Goal: Task Accomplishment & Management: Complete application form

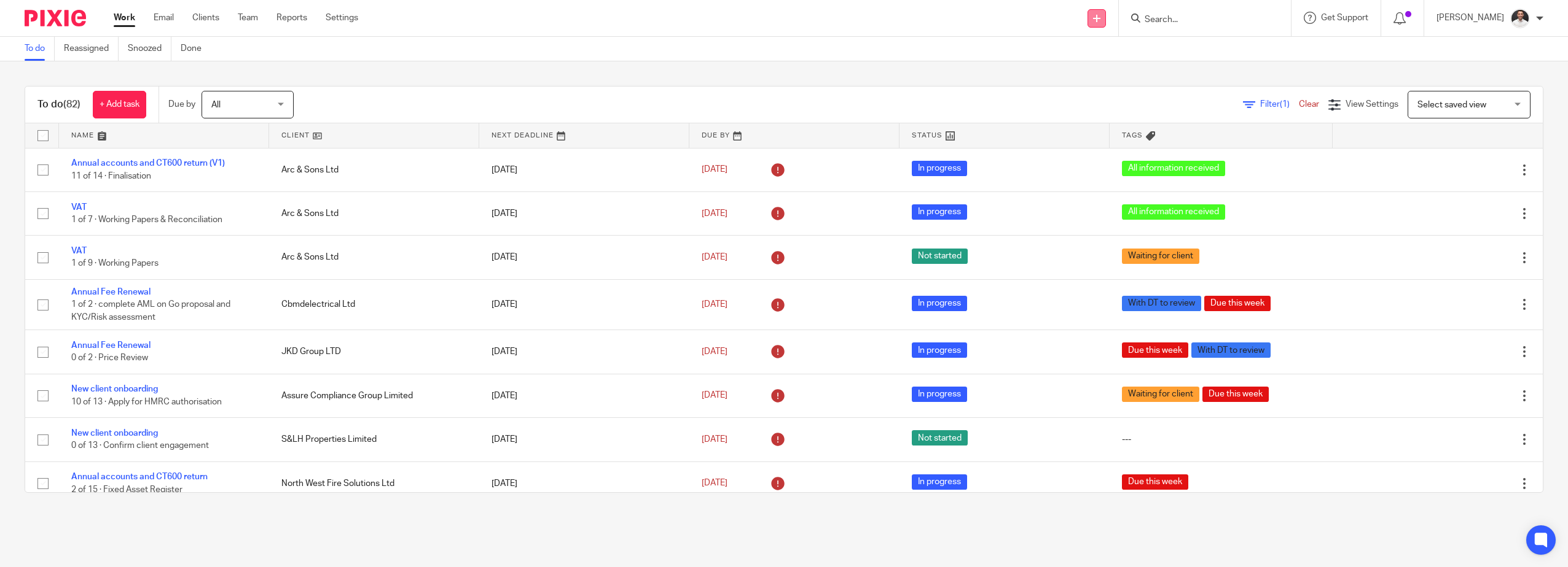
click at [1106, 19] on link at bounding box center [1096, 19] width 19 height 19
click at [1116, 68] on link "Create task" at bounding box center [1119, 74] width 86 height 18
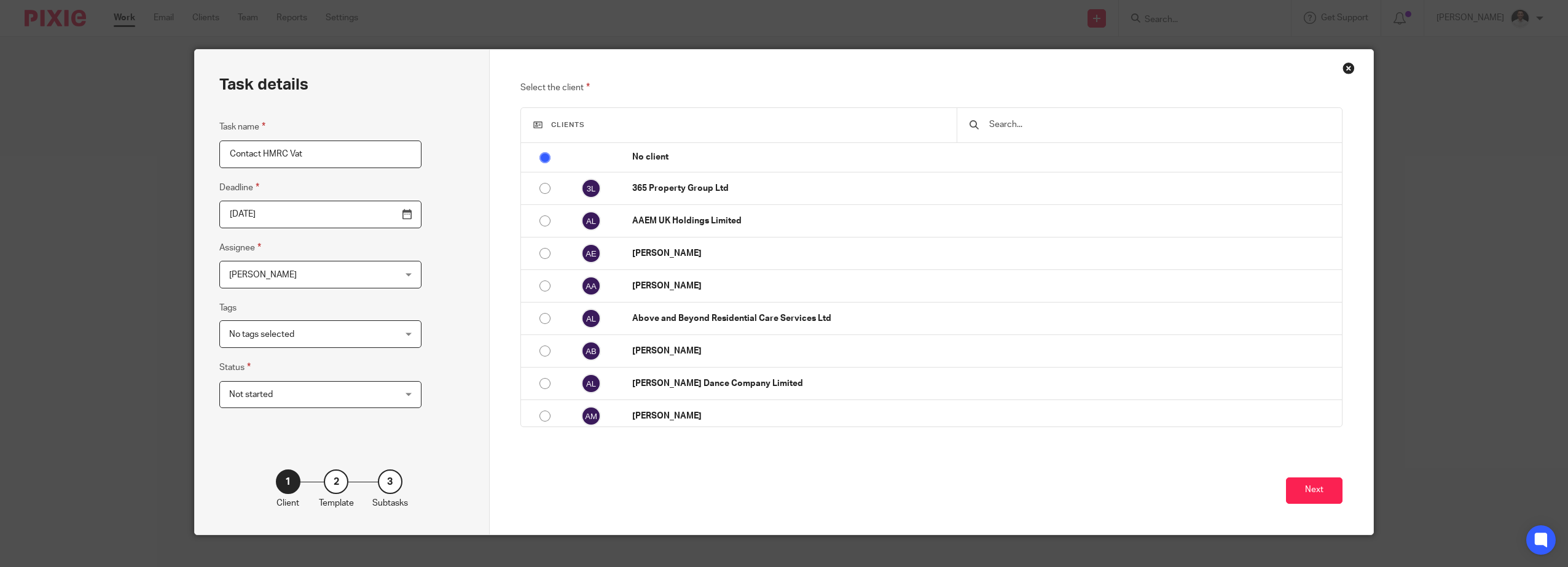
type input "Contact HMRC Vat"
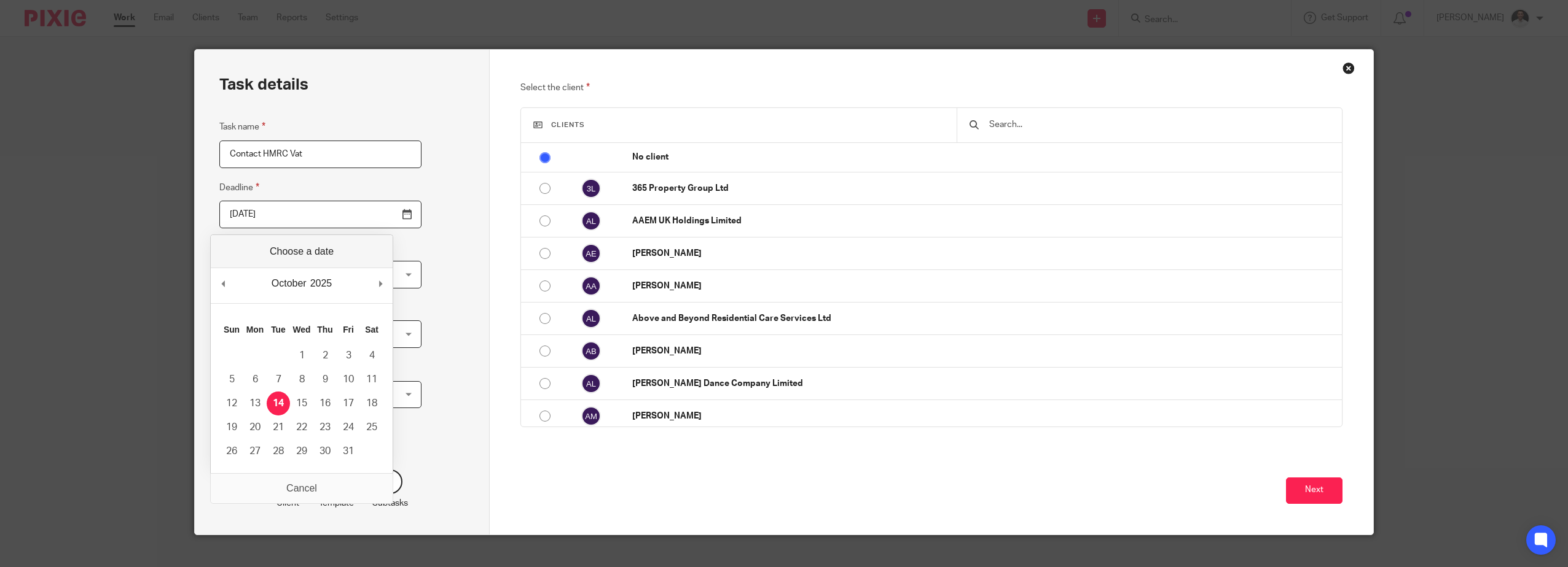
click at [368, 219] on input "2025-10-14" at bounding box center [320, 214] width 202 height 28
type input "2025-10-17"
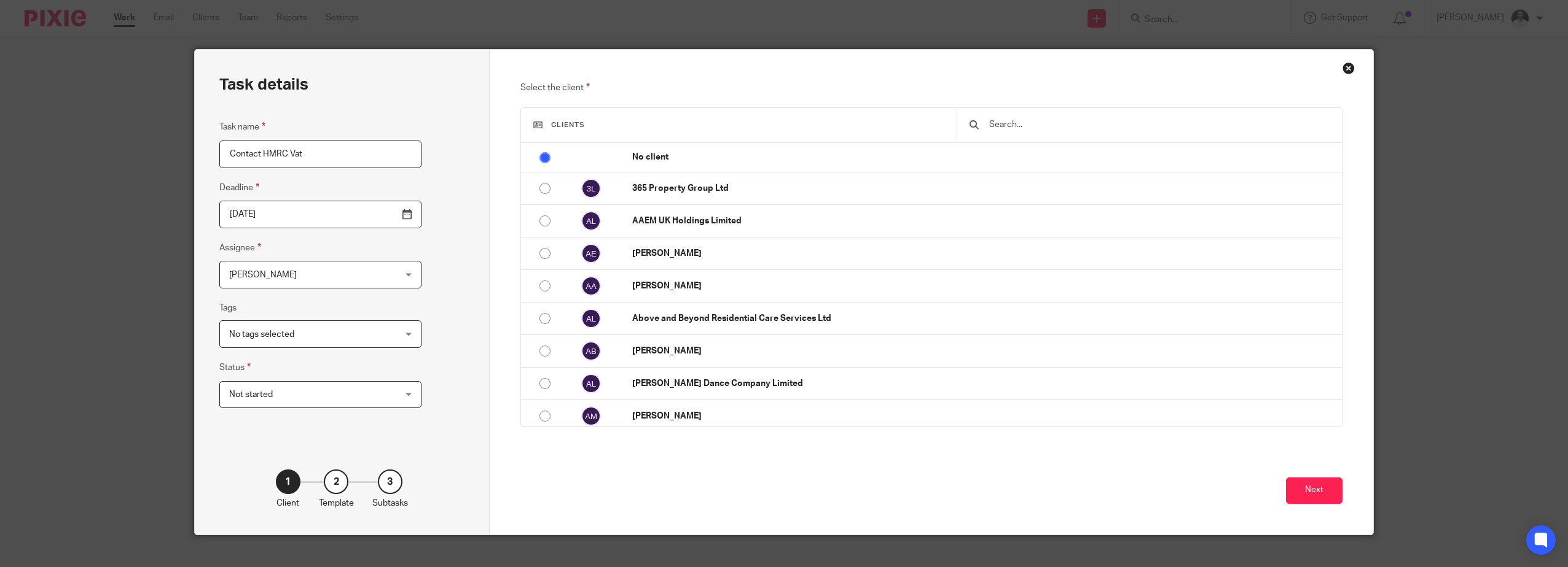
click at [324, 274] on span "[PERSON_NAME]" at bounding box center [305, 275] width 153 height 26
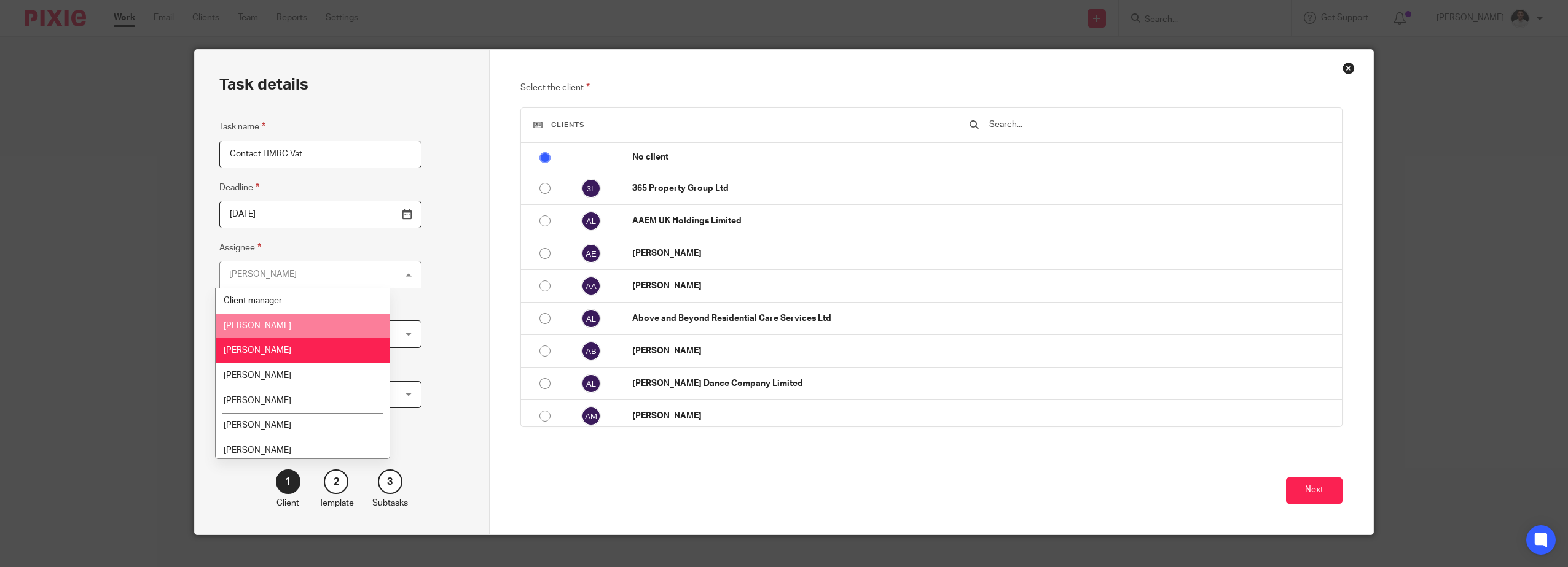
click at [294, 328] on li "Adam Osman" at bounding box center [302, 326] width 174 height 25
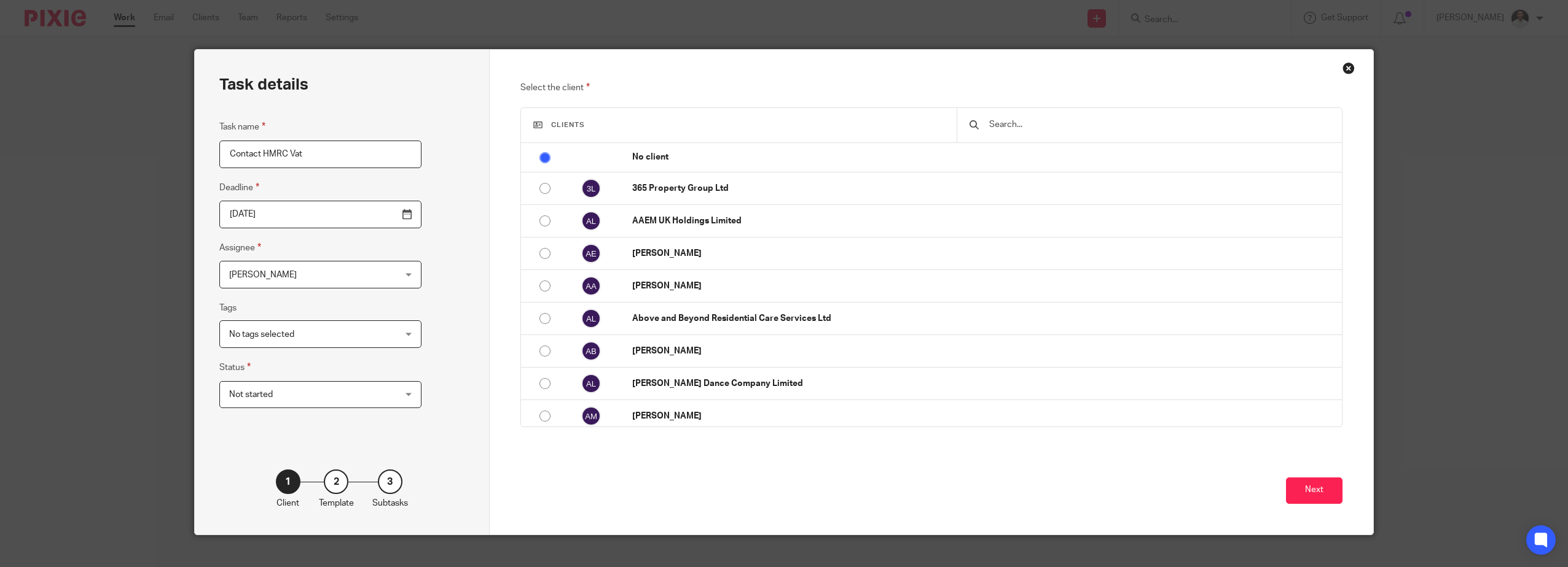
click at [1025, 122] on input "text" at bounding box center [1159, 124] width 342 height 14
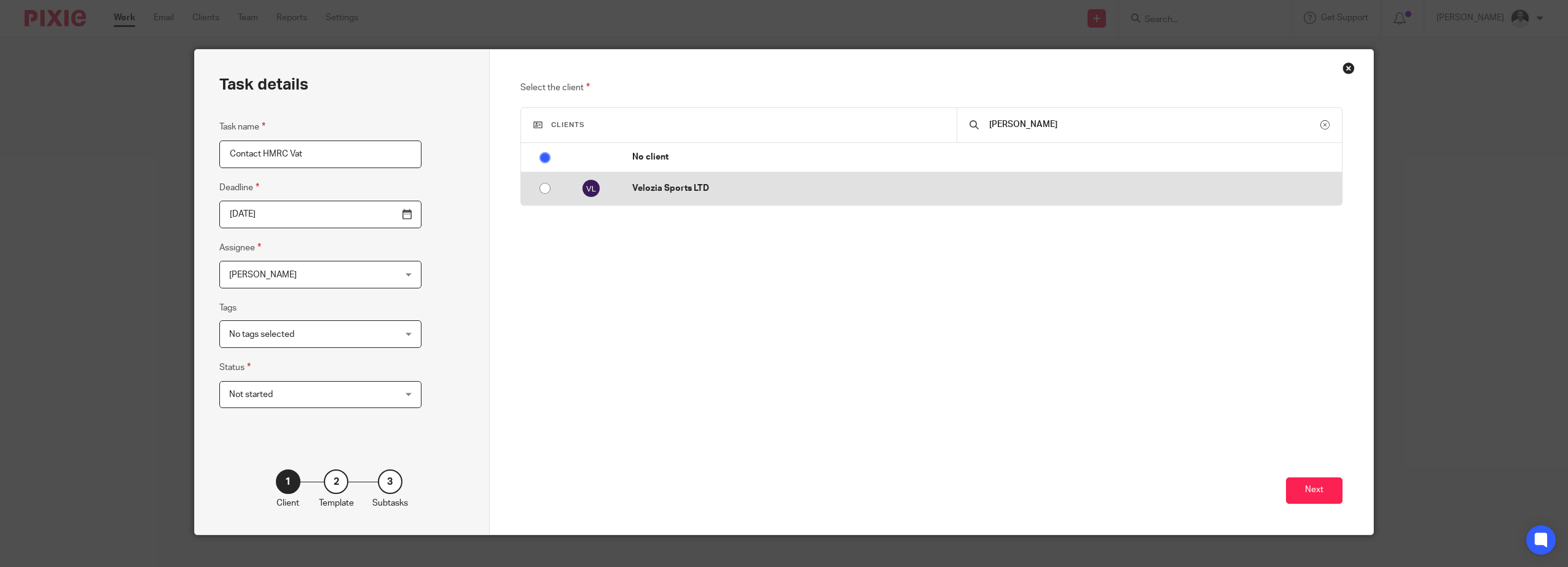
type input "veloz"
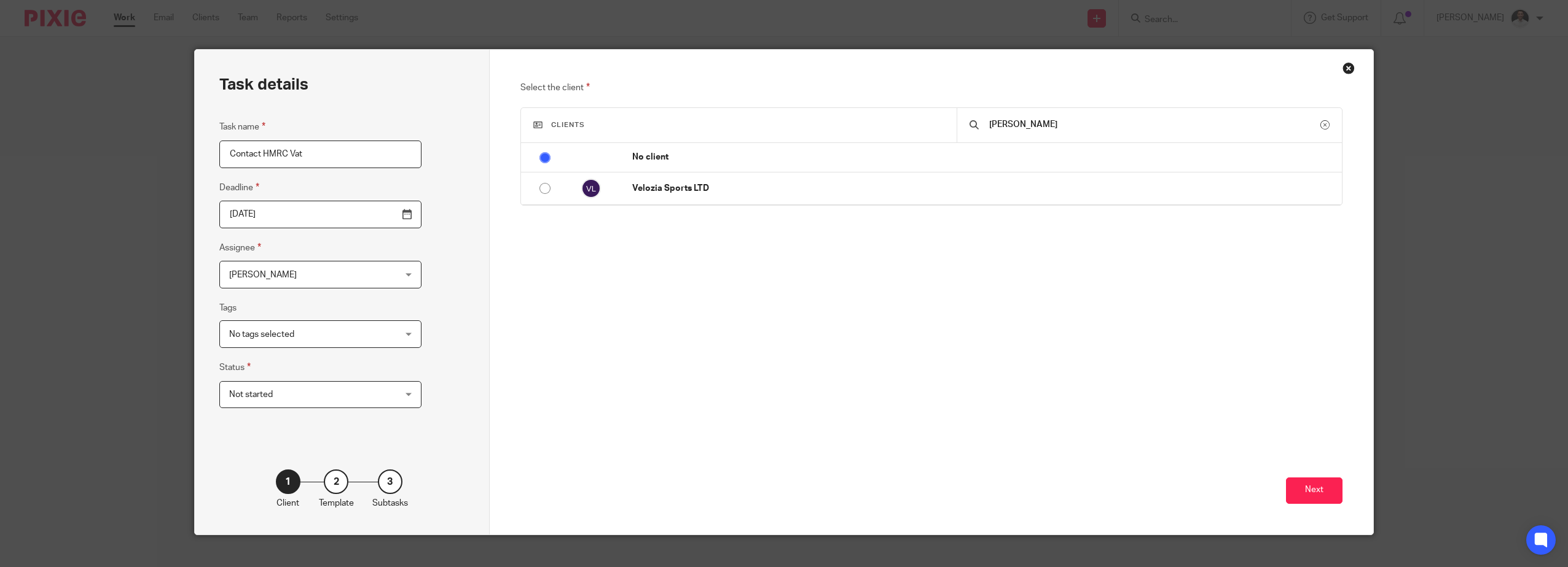
drag, startPoint x: 731, startPoint y: 188, endPoint x: 906, endPoint y: 247, distance: 184.7
click at [729, 189] on p "Velozia Sports LTD" at bounding box center [984, 188] width 704 height 12
radio input "false"
radio input "true"
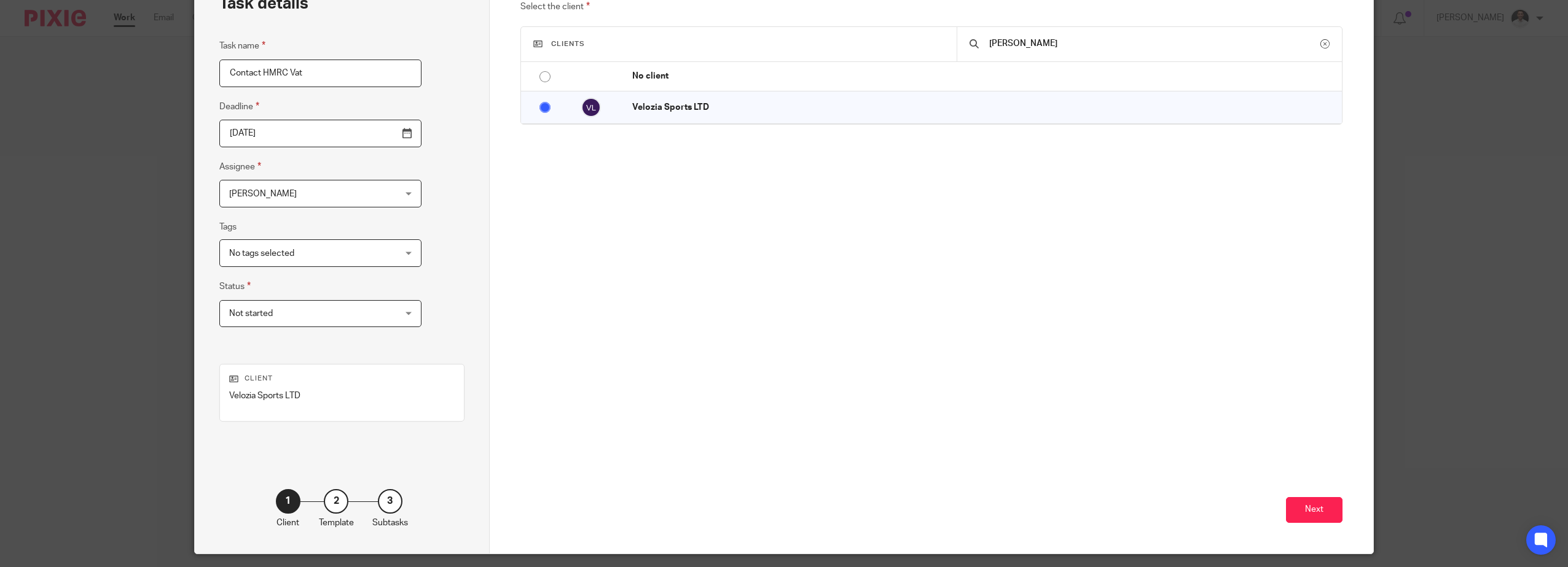
scroll to position [117, 0]
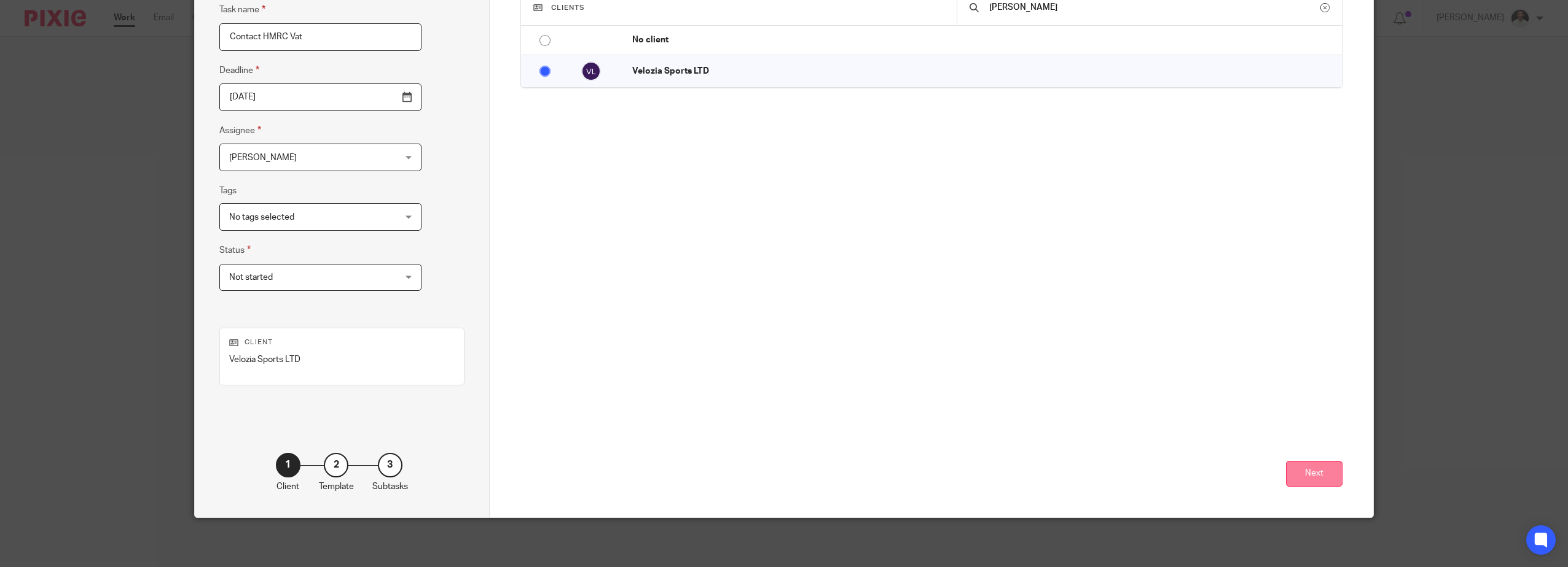
click at [1319, 474] on button "Next" at bounding box center [1314, 474] width 57 height 26
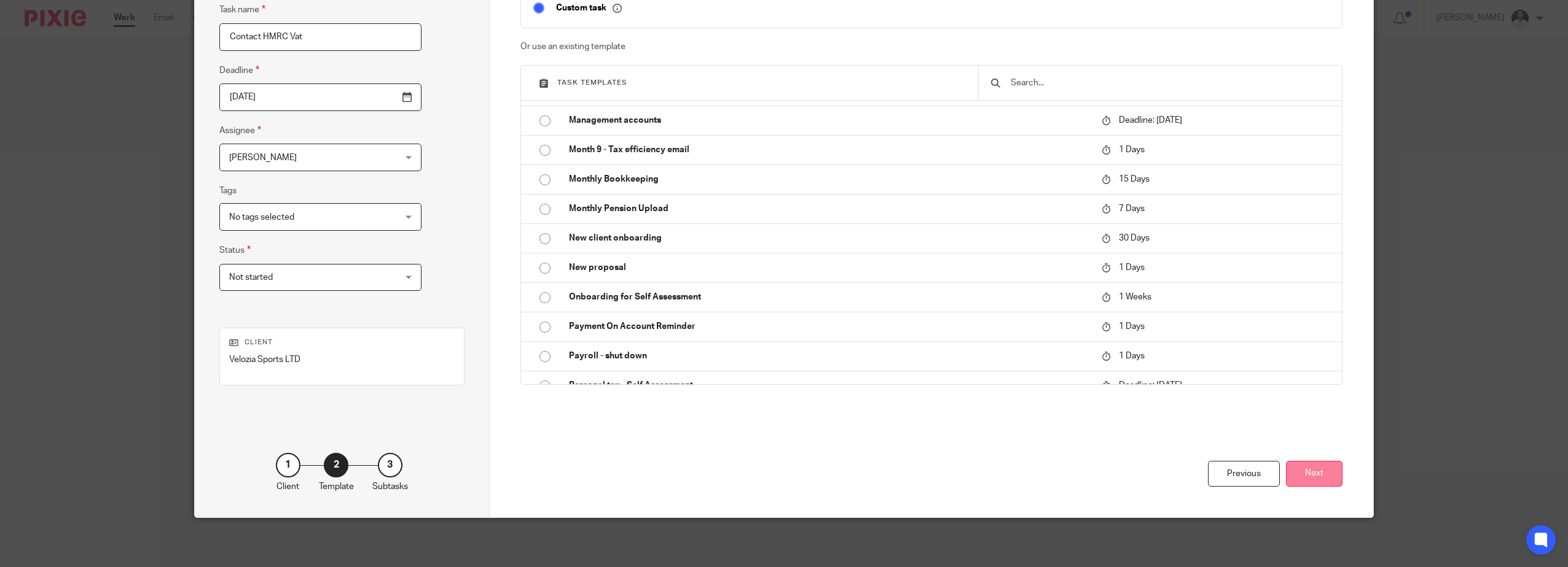
click at [1302, 469] on button "Next" at bounding box center [1314, 474] width 57 height 26
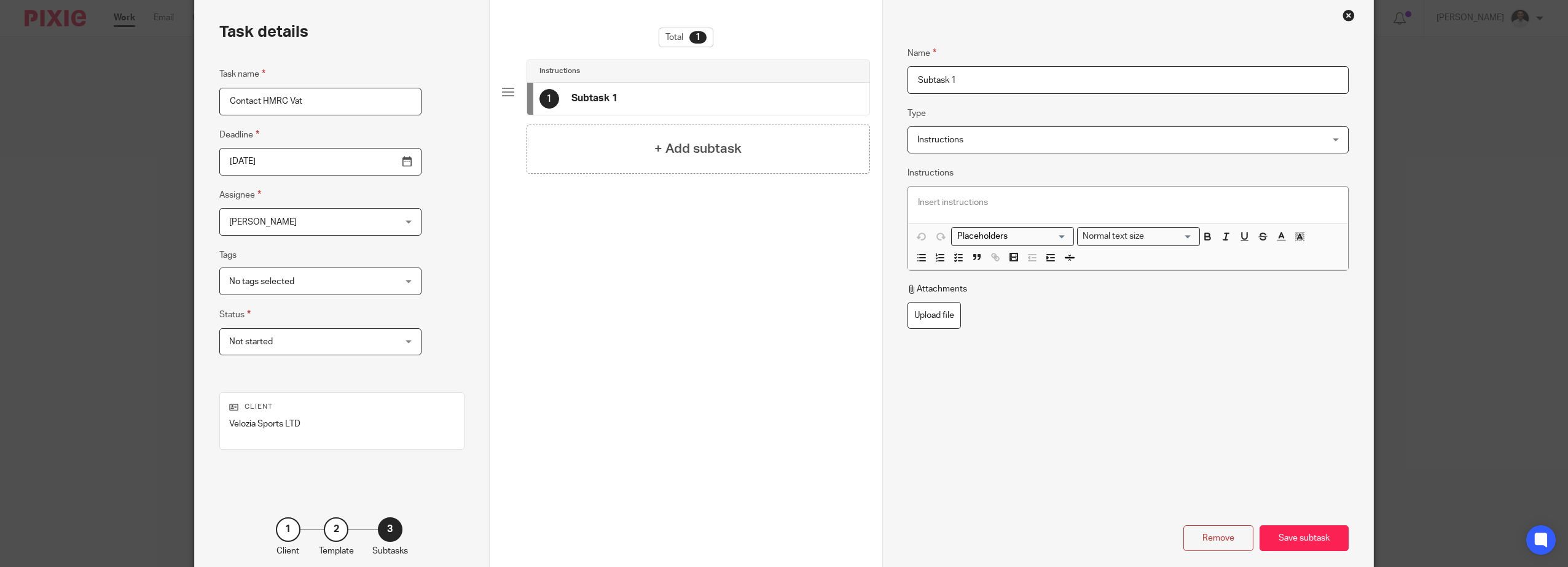
scroll to position [0, 0]
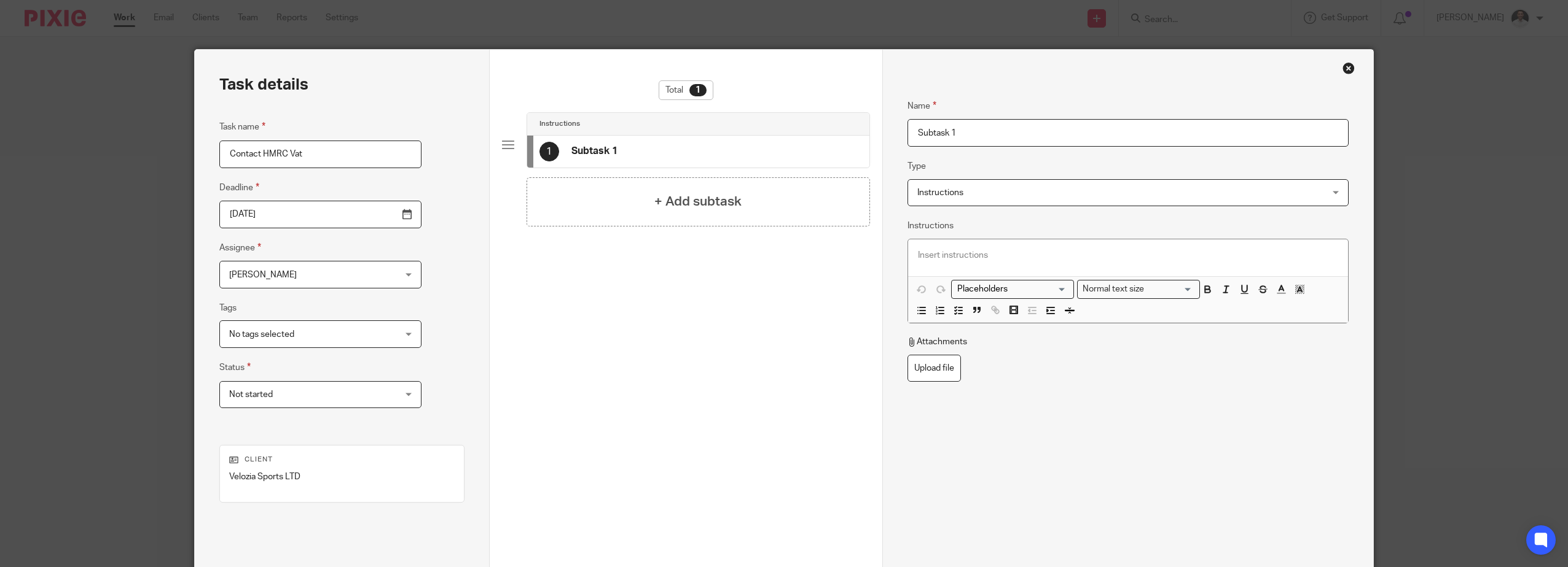
drag, startPoint x: 978, startPoint y: 135, endPoint x: 555, endPoint y: 161, distance: 423.8
click at [706, 142] on div "Task details Task name Contact HMRC Vat Deadline 2025-10-17 Assignee Adam Osman…" at bounding box center [784, 342] width 1178 height 586
type input "Call HMRC Vat helpline as agent"
click at [940, 253] on p at bounding box center [1128, 255] width 421 height 12
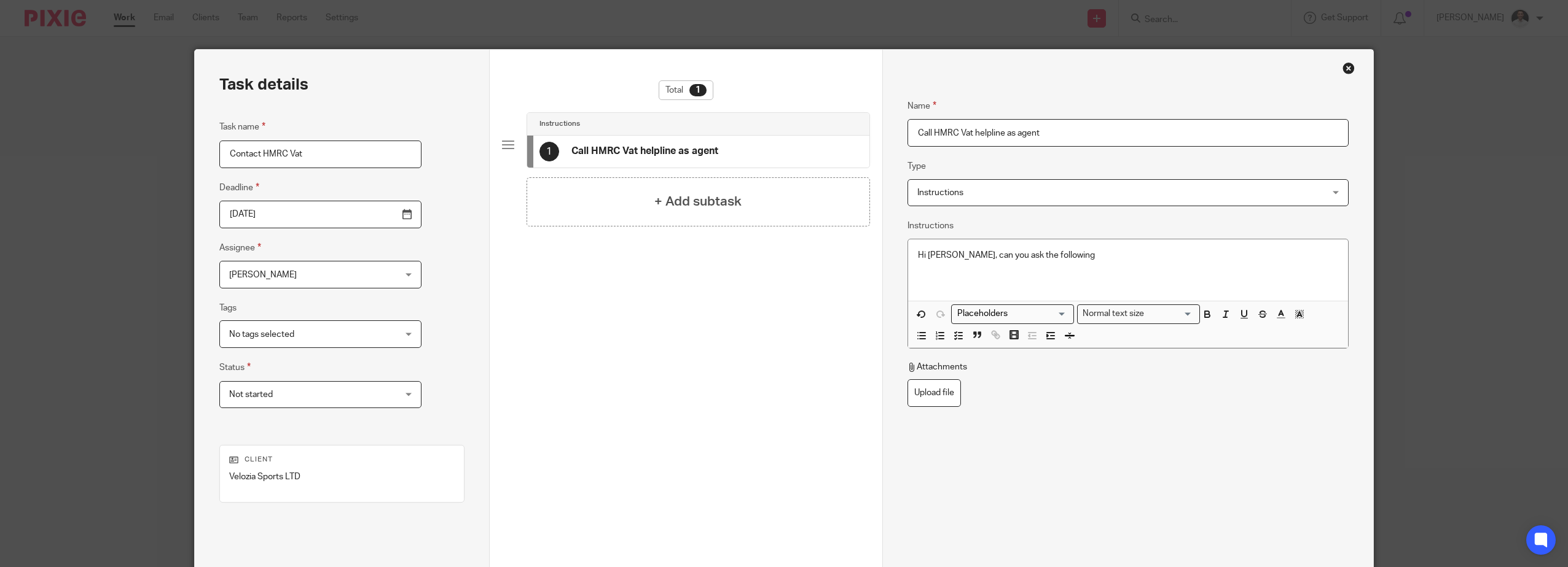
click at [968, 280] on p at bounding box center [1128, 279] width 421 height 12
click at [1093, 287] on div "Hi Adam, can you ask the following VAT refund for March 2025 of" at bounding box center [1128, 270] width 440 height 62
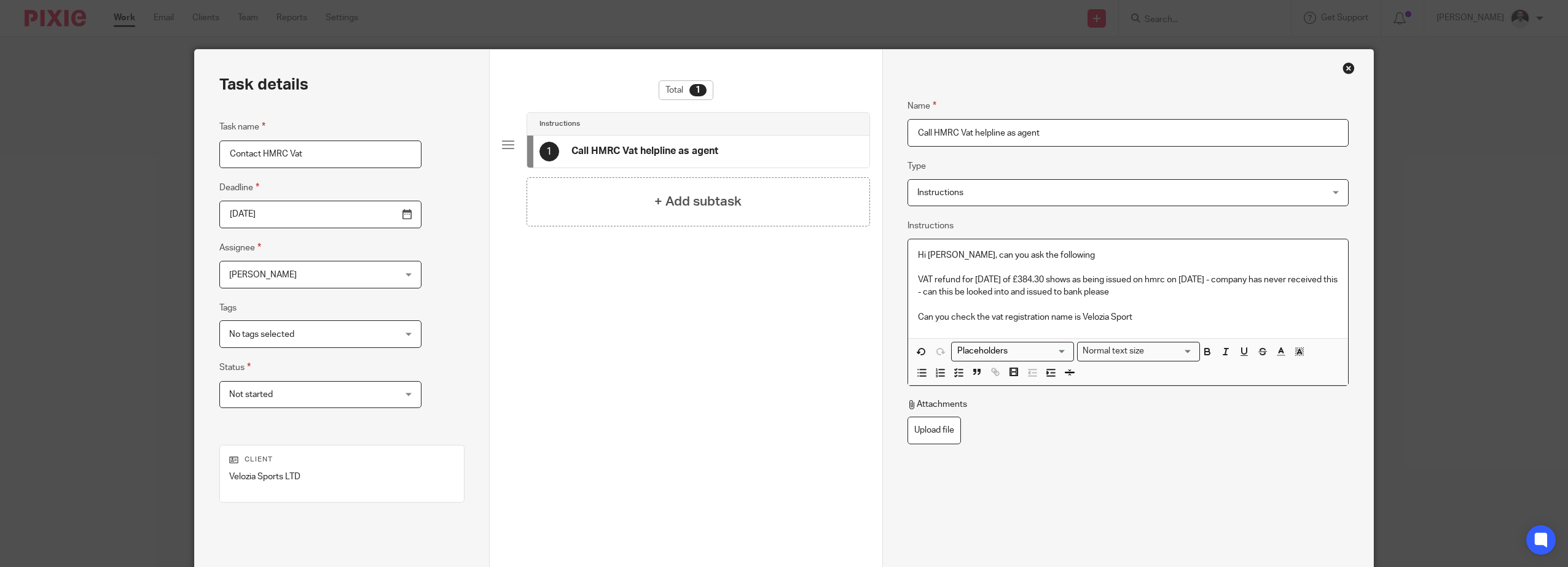
click at [1144, 313] on p "Can you check the vat registration name is Velozia Sport" at bounding box center [1128, 316] width 421 height 12
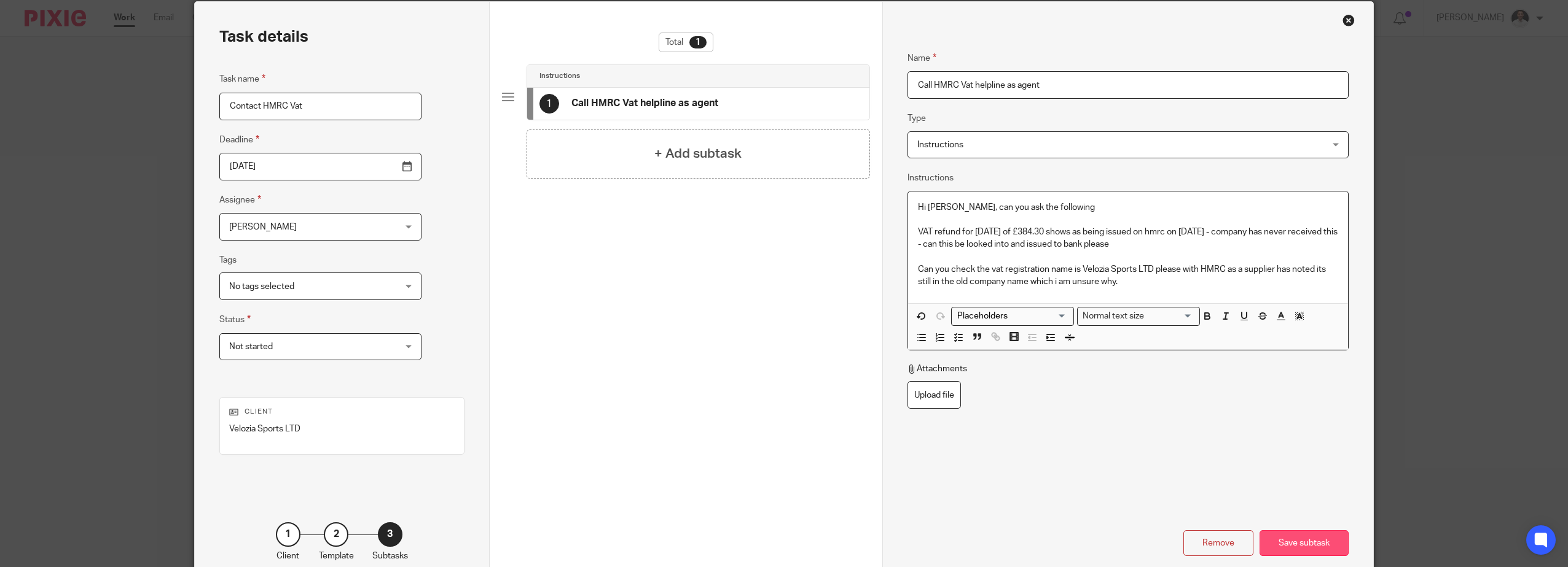
scroll to position [117, 0]
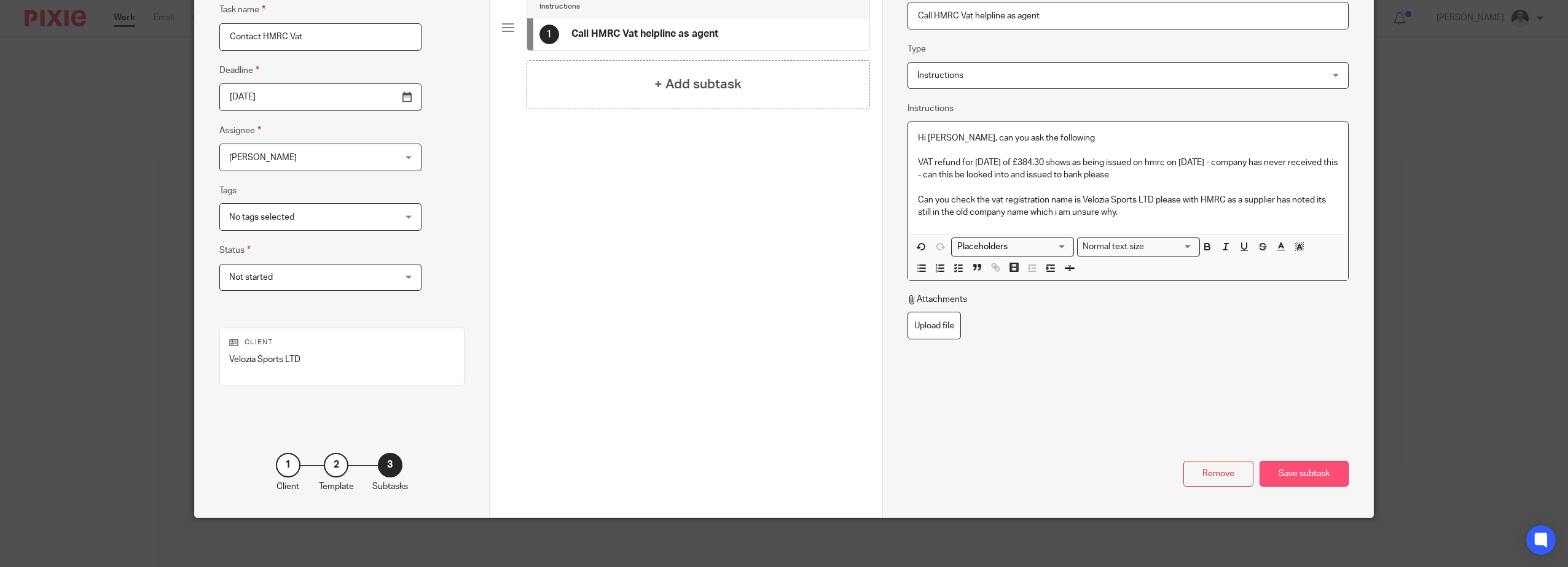
click at [1314, 473] on div "Save subtask" at bounding box center [1303, 474] width 89 height 26
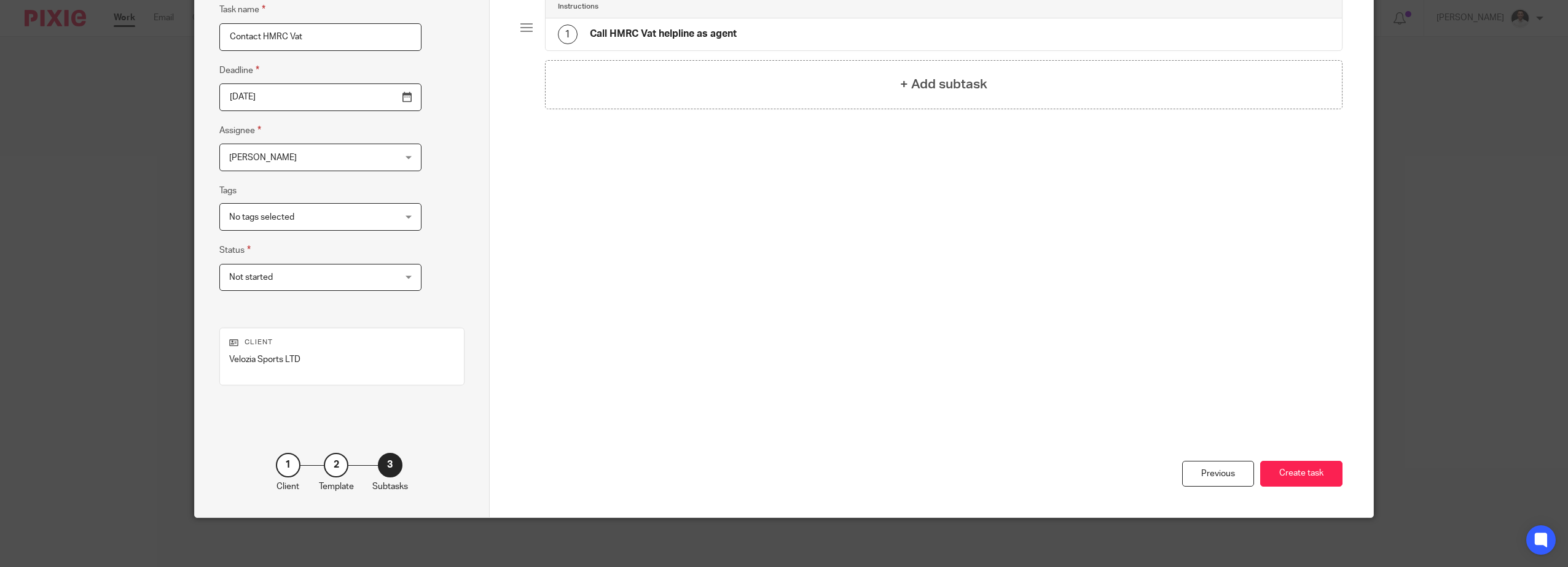
click at [333, 219] on span "No tags selected" at bounding box center [305, 217] width 153 height 26
click at [284, 287] on li "Due this week" at bounding box center [302, 292] width 174 height 25
checkbox input "true"
click at [1277, 472] on button "Create task" at bounding box center [1301, 474] width 83 height 26
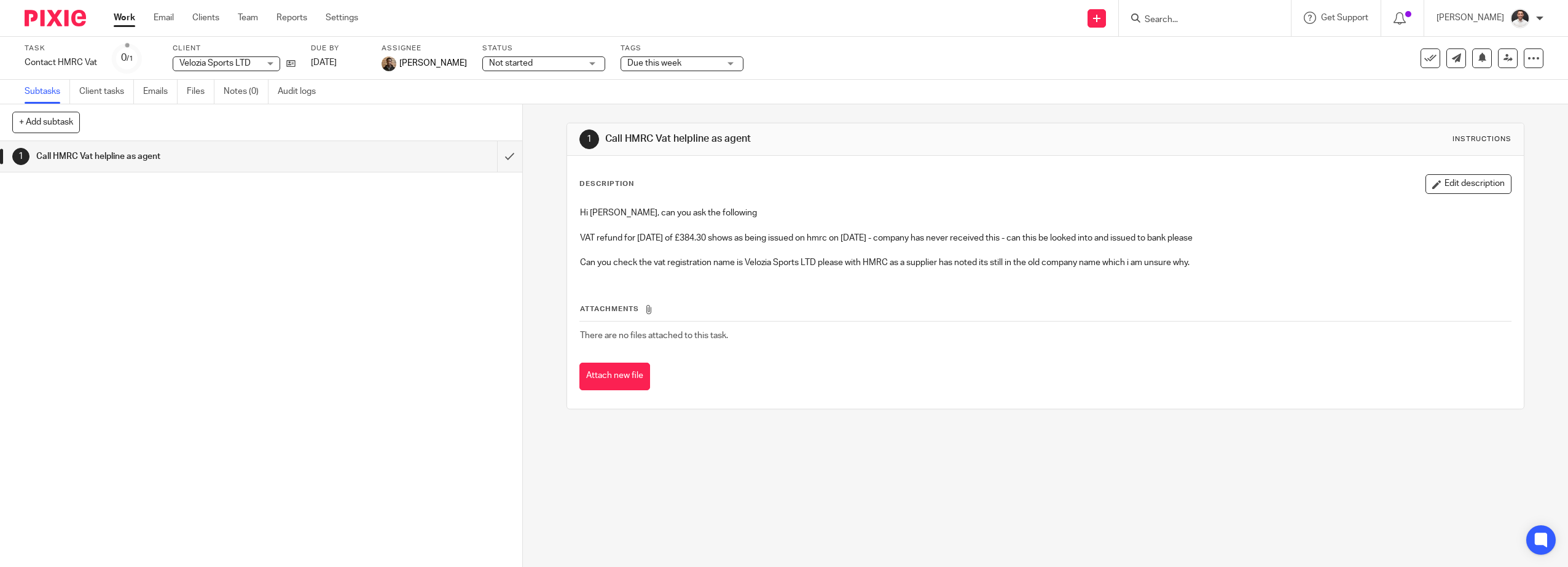
click at [1201, 18] on input "Search" at bounding box center [1198, 20] width 110 height 11
type input "velozia"
click at [1225, 60] on link at bounding box center [1256, 58] width 231 height 38
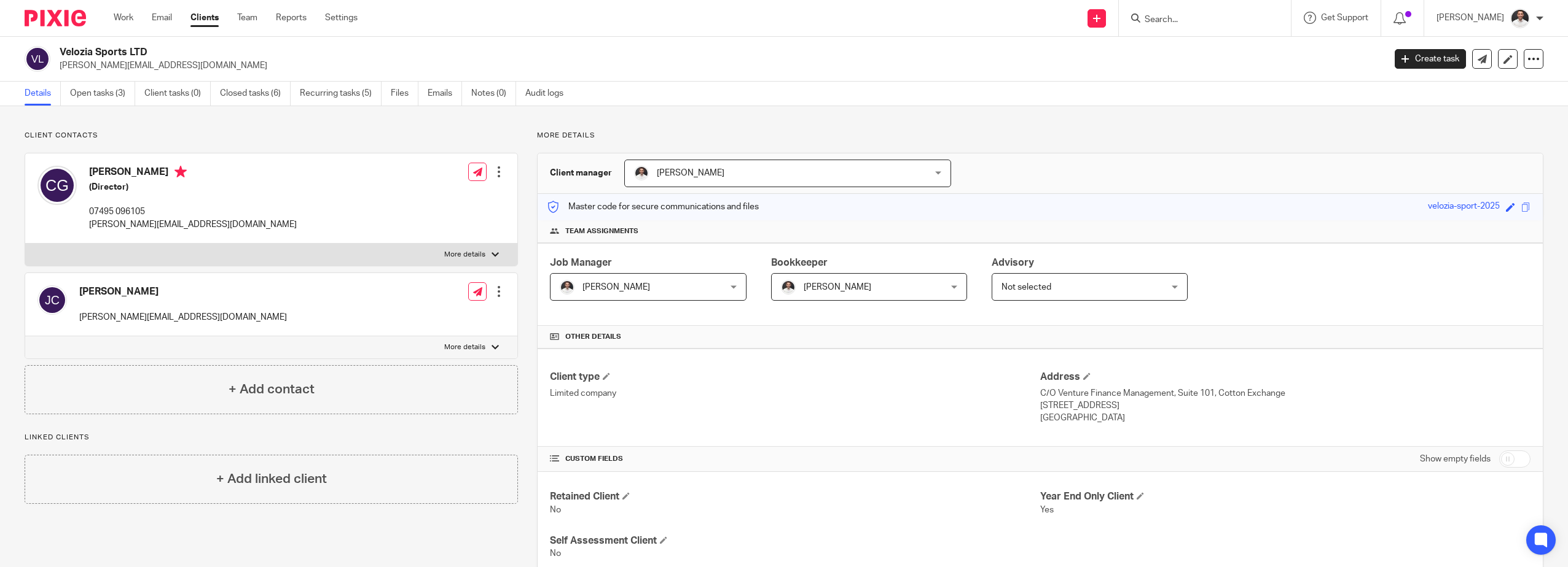
click at [68, 90] on ul "Details Open tasks (3) Client tasks (0) Closed tasks (6) Recurring tasks (5) Fi…" at bounding box center [303, 94] width 557 height 24
click at [100, 96] on link "Open tasks (3)" at bounding box center [102, 94] width 65 height 24
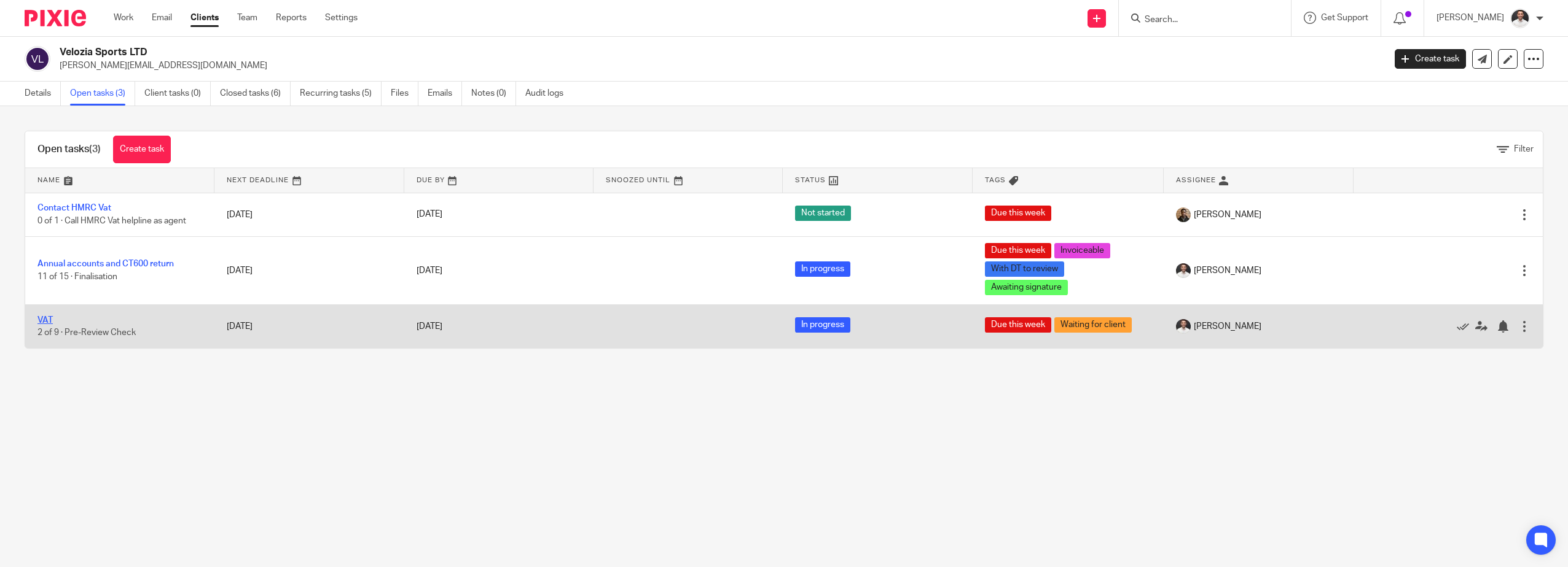
click at [45, 316] on link "VAT" at bounding box center [45, 320] width 16 height 8
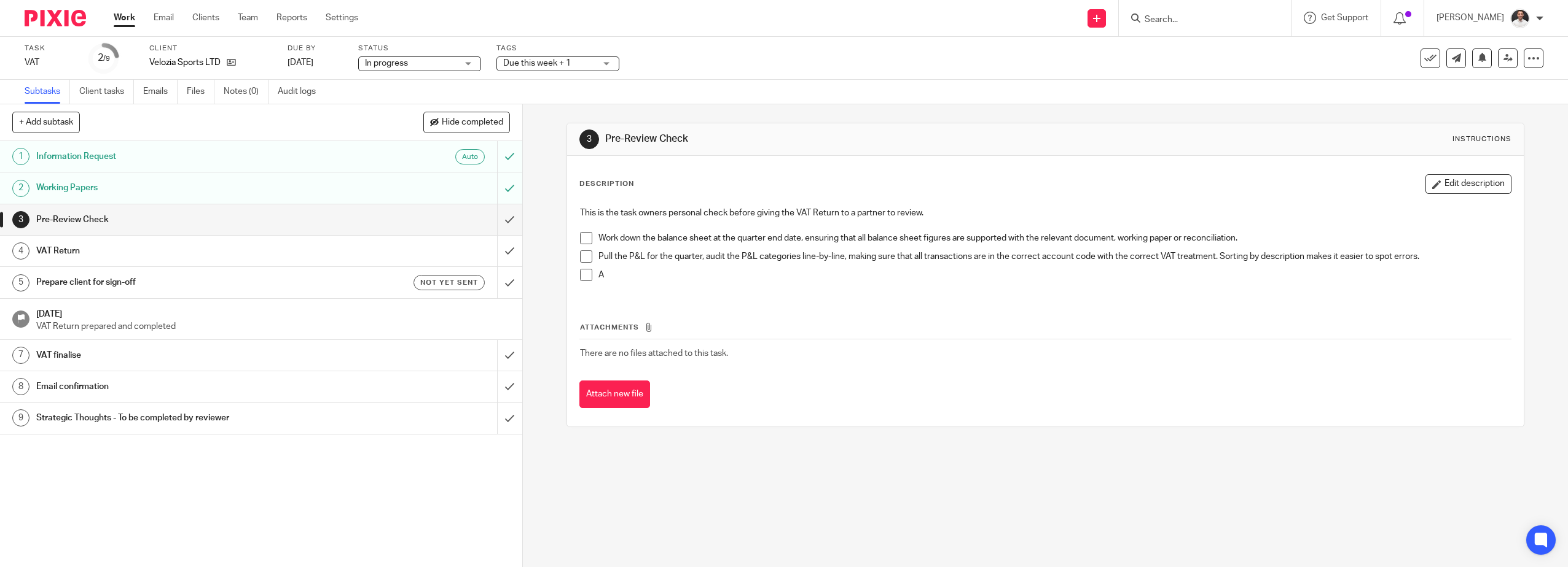
click at [582, 239] on span at bounding box center [586, 238] width 12 height 12
click at [581, 254] on span at bounding box center [586, 256] width 12 height 12
click at [580, 277] on span at bounding box center [586, 275] width 12 height 12
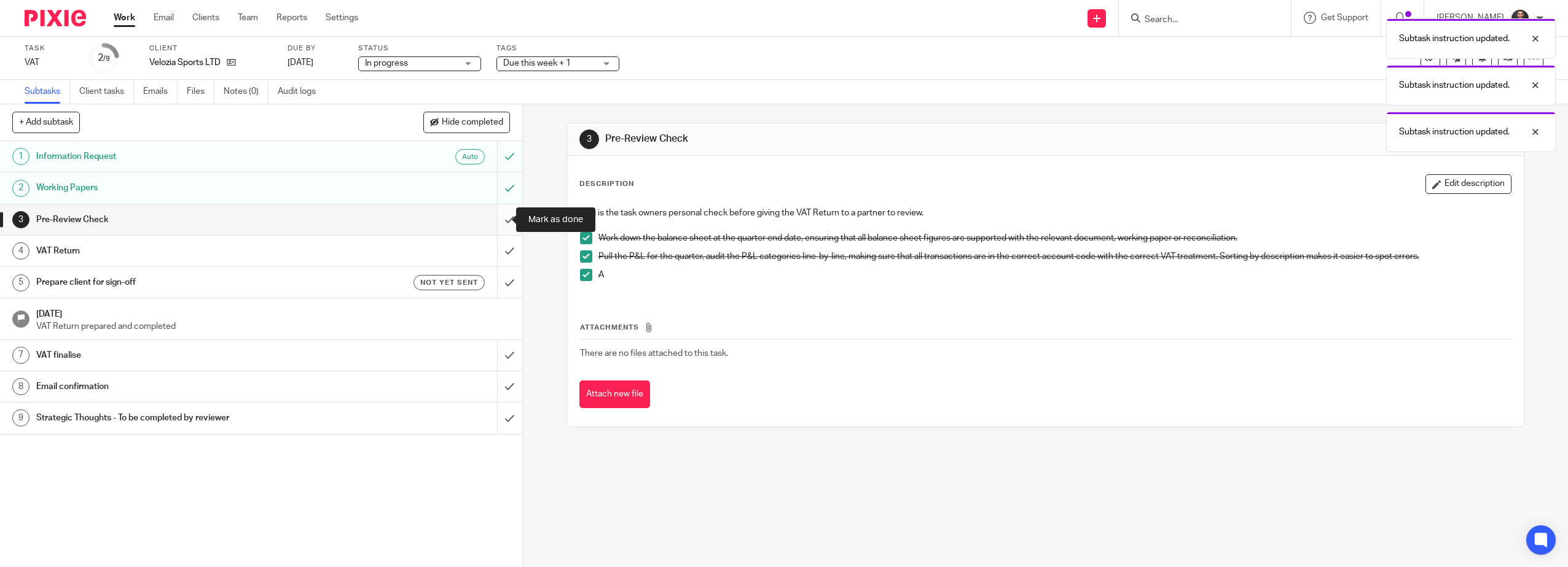
click at [493, 215] on input "submit" at bounding box center [261, 219] width 522 height 31
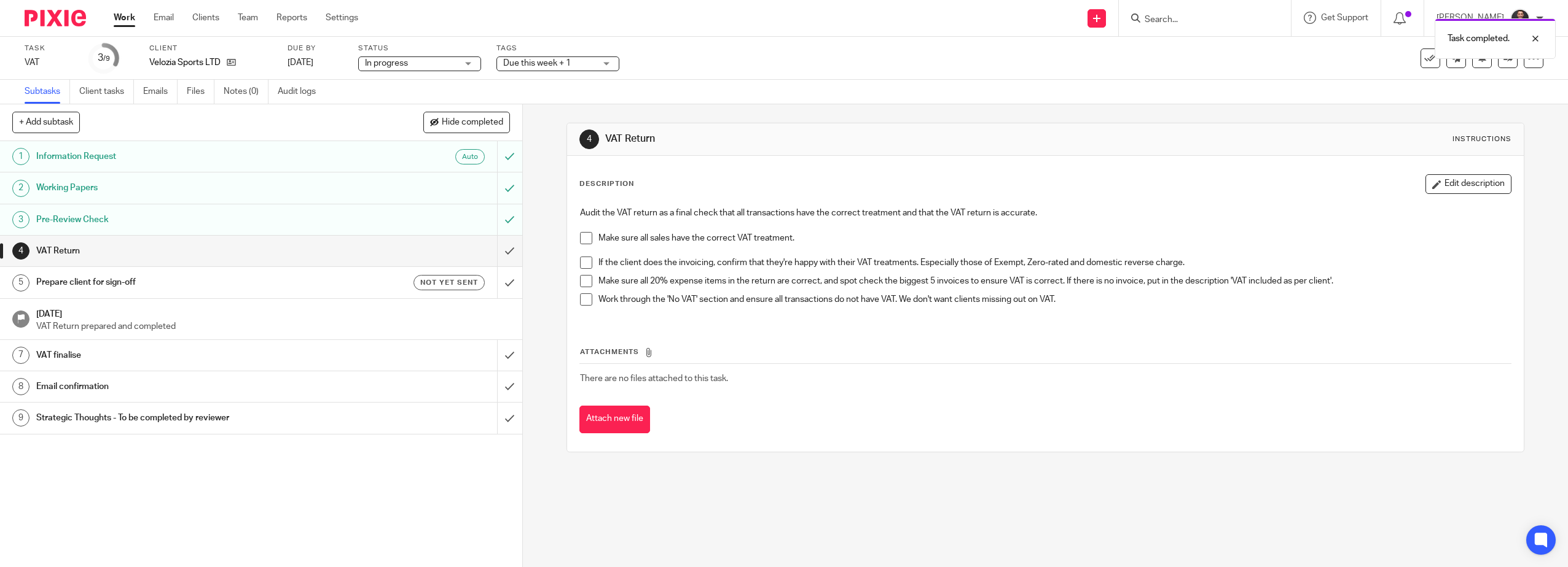
click at [584, 240] on span at bounding box center [586, 238] width 12 height 12
click at [584, 263] on span at bounding box center [586, 263] width 12 height 12
click at [581, 284] on span at bounding box center [586, 280] width 12 height 12
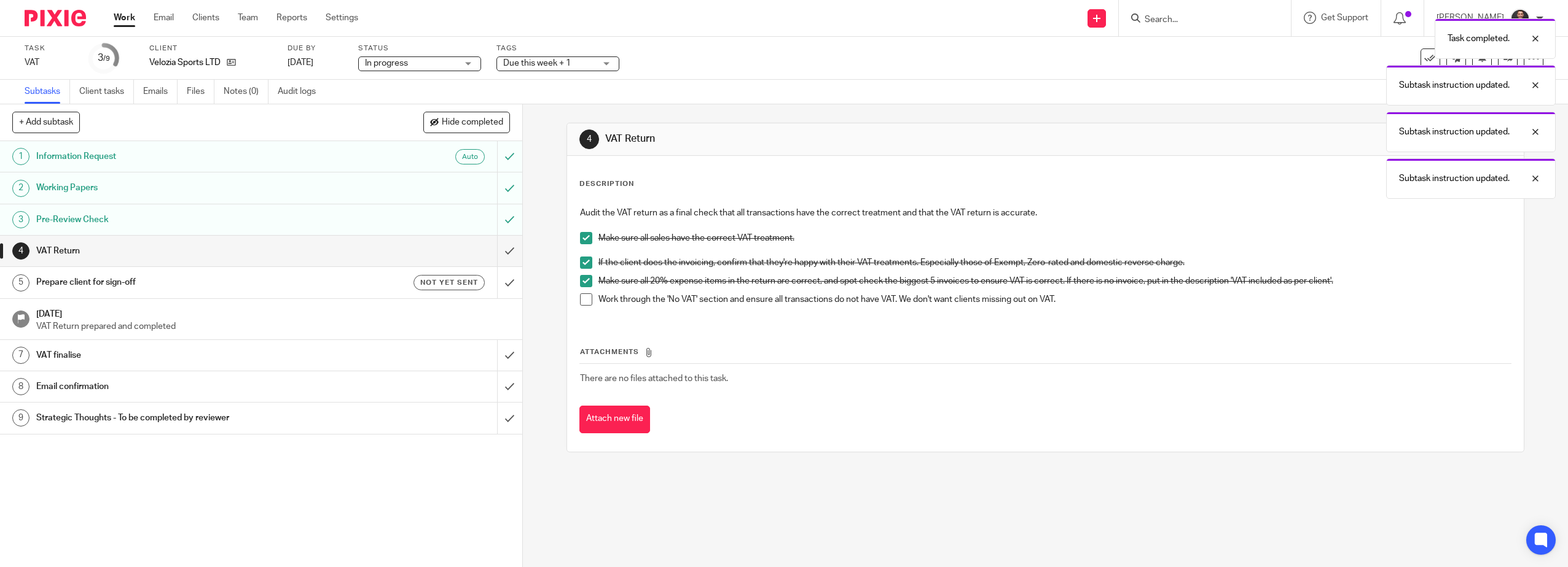
click at [581, 298] on span at bounding box center [586, 299] width 12 height 12
click at [502, 253] on input "submit" at bounding box center [261, 251] width 522 height 31
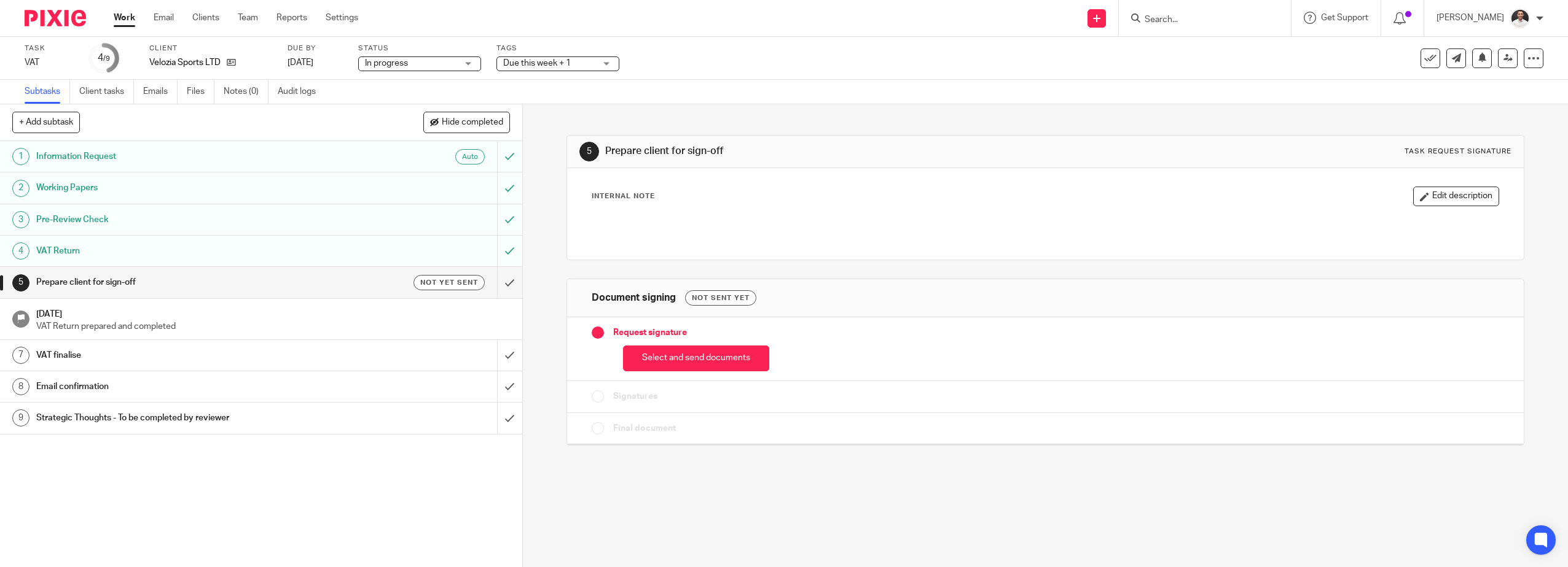
click at [644, 352] on button "Select and send documents" at bounding box center [695, 359] width 146 height 26
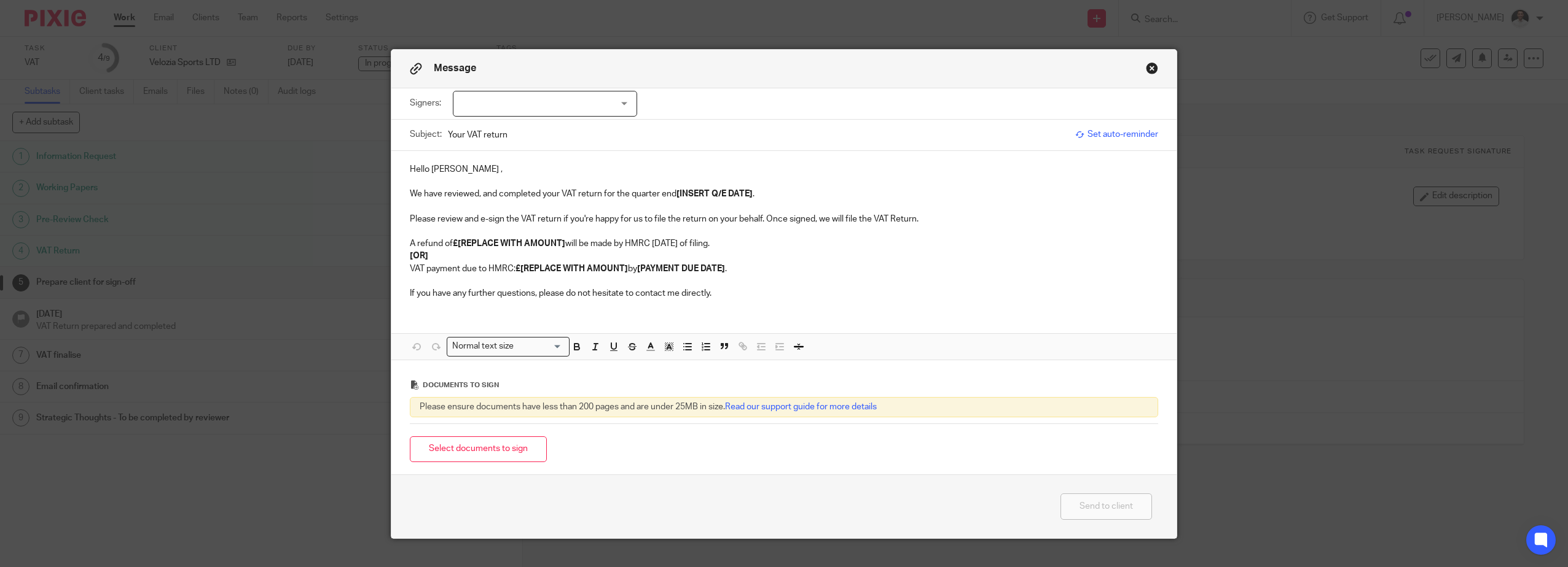
click at [586, 101] on div at bounding box center [545, 104] width 185 height 26
click at [529, 135] on li "Carl Giles" at bounding box center [540, 129] width 183 height 25
checkbox input "true"
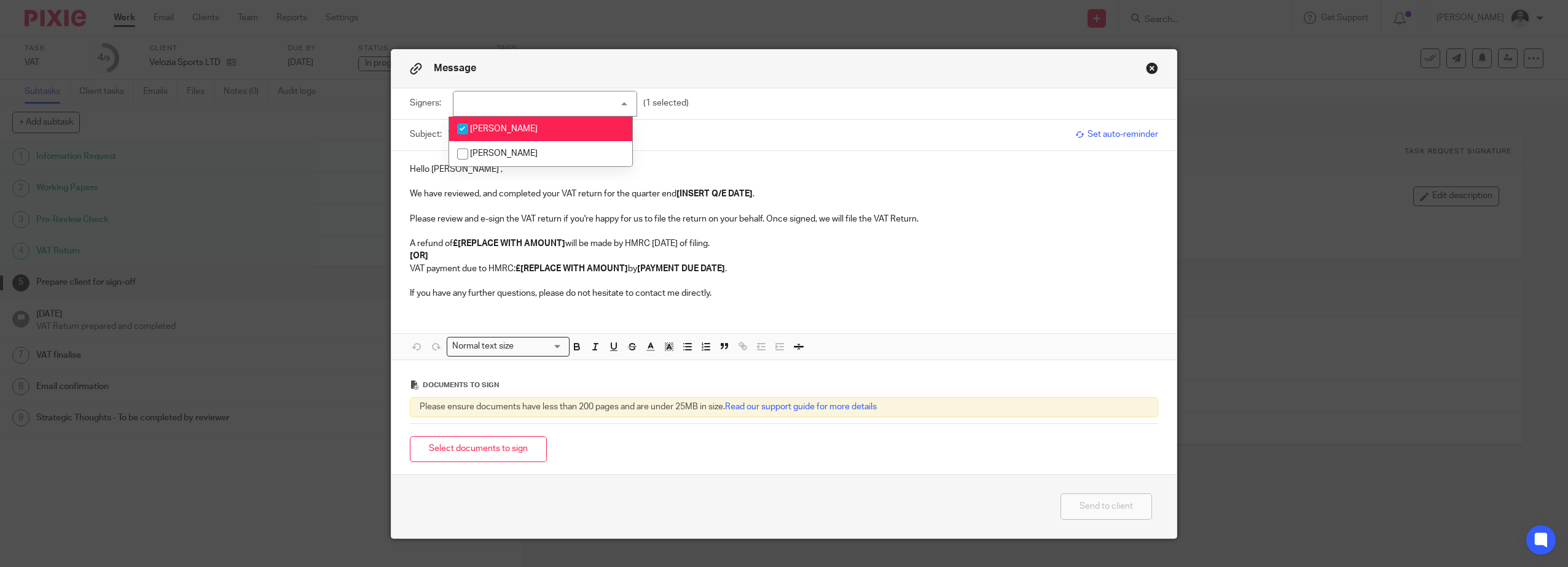
click at [696, 130] on input "Your VAT return" at bounding box center [758, 135] width 621 height 28
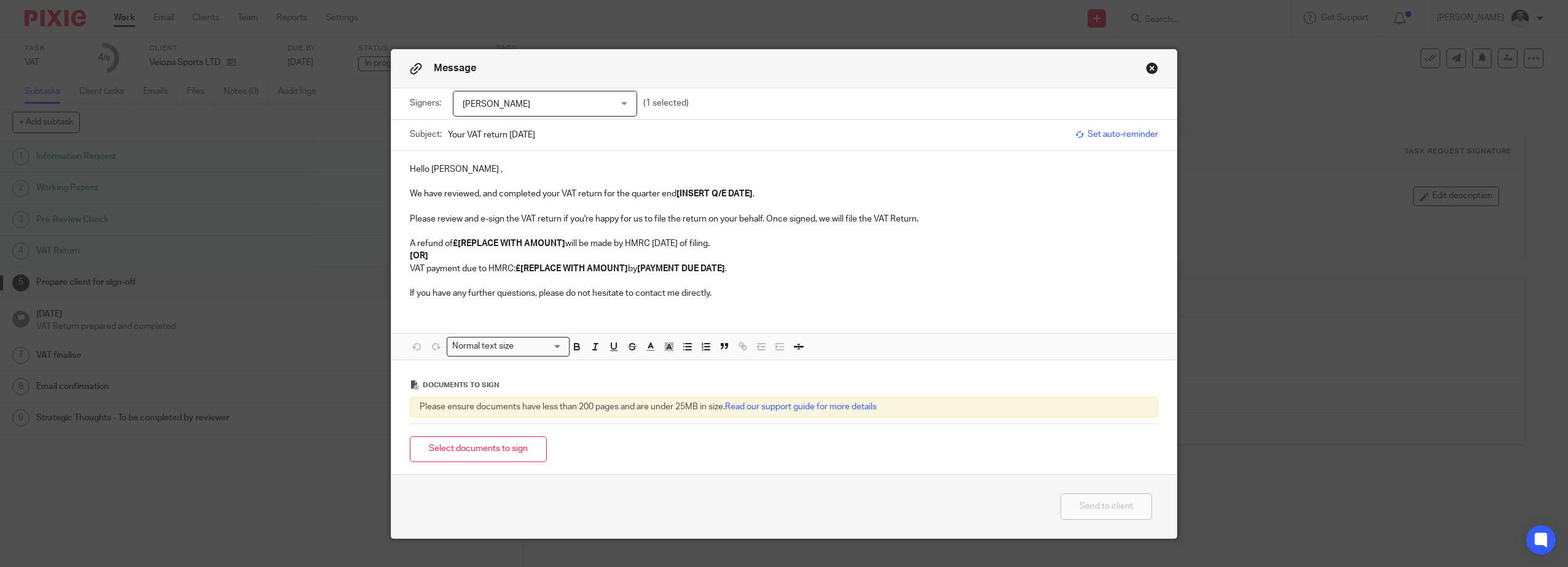
type input "Your VAT return 30.09.25"
click at [449, 174] on p "Hello Carl ," at bounding box center [784, 169] width 748 height 12
drag, startPoint x: 453, startPoint y: 173, endPoint x: 382, endPoint y: 175, distance: 71.0
click at [384, 175] on div "Message Signers: Carl Giles Carl Giles Joe Conchie (1 selected) Subject: Your V…" at bounding box center [784, 283] width 1568 height 567
click at [447, 170] on p "Hello Carl ," at bounding box center [784, 169] width 748 height 12
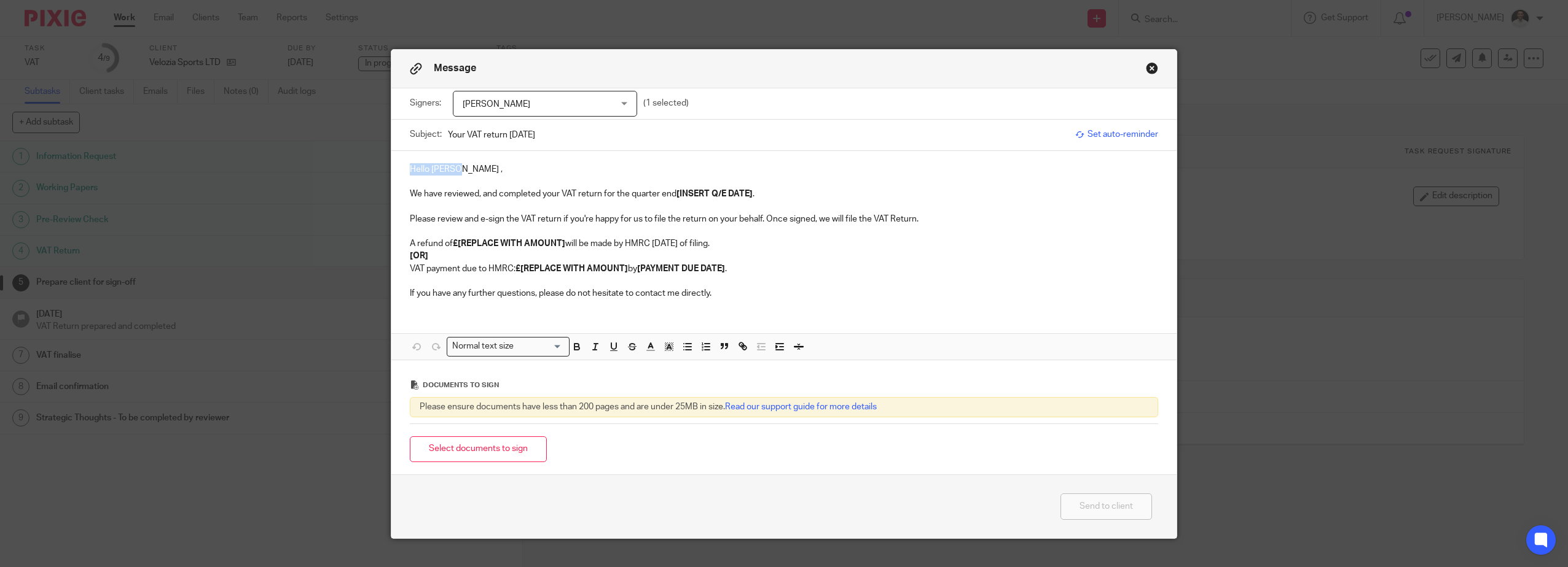
drag, startPoint x: 453, startPoint y: 169, endPoint x: 398, endPoint y: 174, distance: 55.2
click at [398, 174] on div "Hello Carl , We have reviewed, and completed your VAT return for the quarter en…" at bounding box center [784, 230] width 785 height 159
drag, startPoint x: 762, startPoint y: 193, endPoint x: 673, endPoint y: 193, distance: 89.0
click at [673, 193] on p "We have reviewed, and completed your VAT return for the quarter end [INSERT Q/E…" at bounding box center [784, 193] width 748 height 12
drag, startPoint x: 443, startPoint y: 254, endPoint x: 745, endPoint y: 250, distance: 302.0
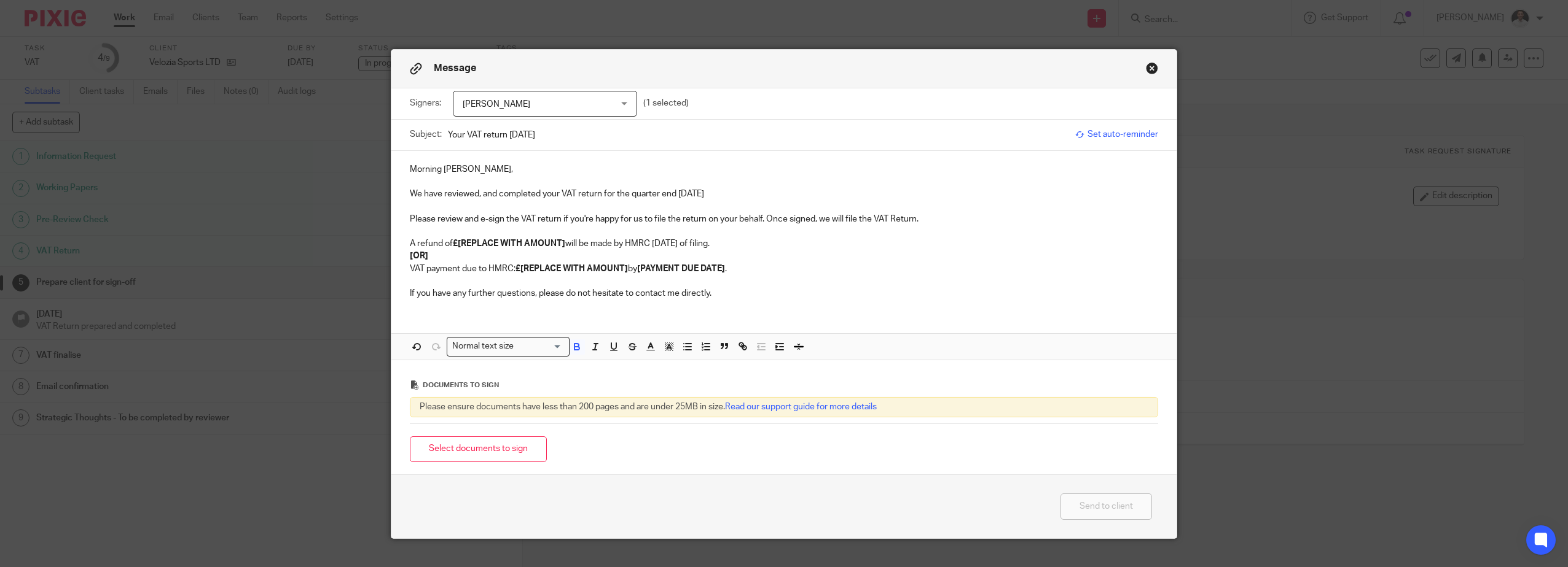
click at [745, 250] on div "Morning Carl, We have reviewed, and completed your VAT return for the quarter e…" at bounding box center [784, 230] width 785 height 159
click at [499, 244] on strong "£[REPLACE WITH AMOUNT]" at bounding box center [509, 243] width 112 height 8
drag, startPoint x: 453, startPoint y: 258, endPoint x: 439, endPoint y: 257, distance: 14.0
click at [438, 257] on p "[OR]" at bounding box center [784, 255] width 748 height 12
drag, startPoint x: 664, startPoint y: 264, endPoint x: 386, endPoint y: 258, distance: 278.1
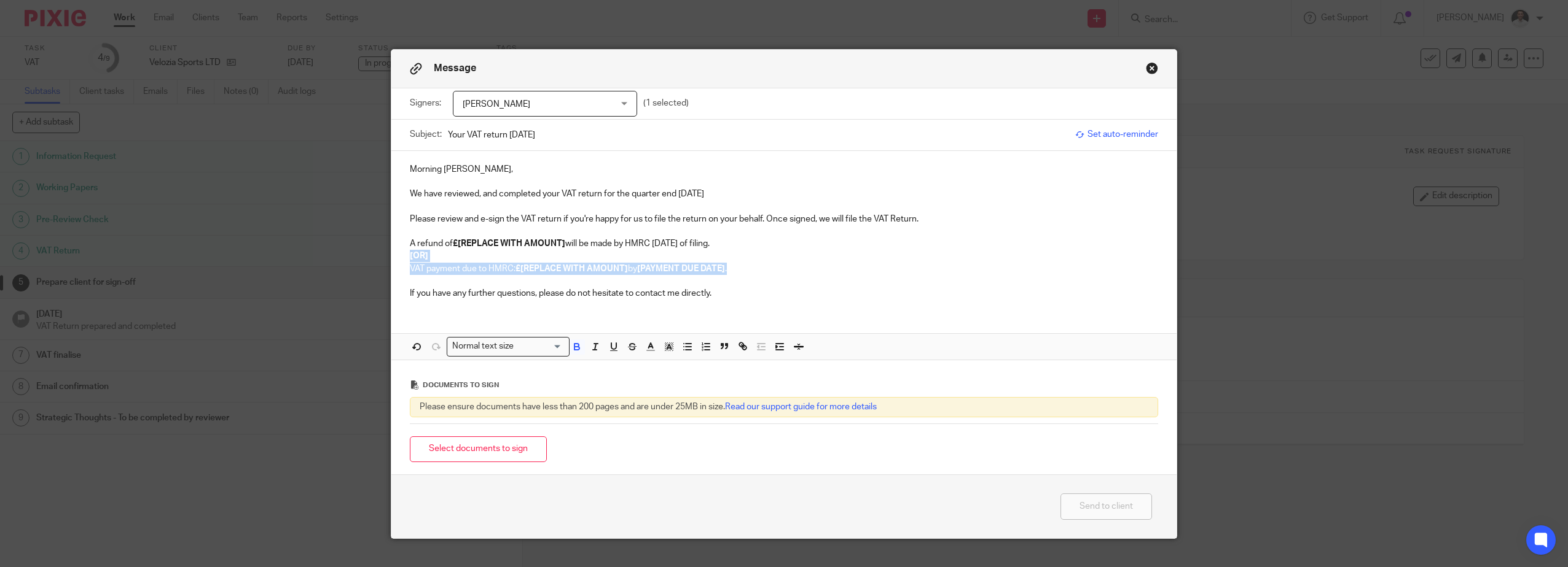
click at [392, 258] on div "Morning Carl, We have reviewed, and completed your VAT return for the quarter e…" at bounding box center [784, 230] width 785 height 159
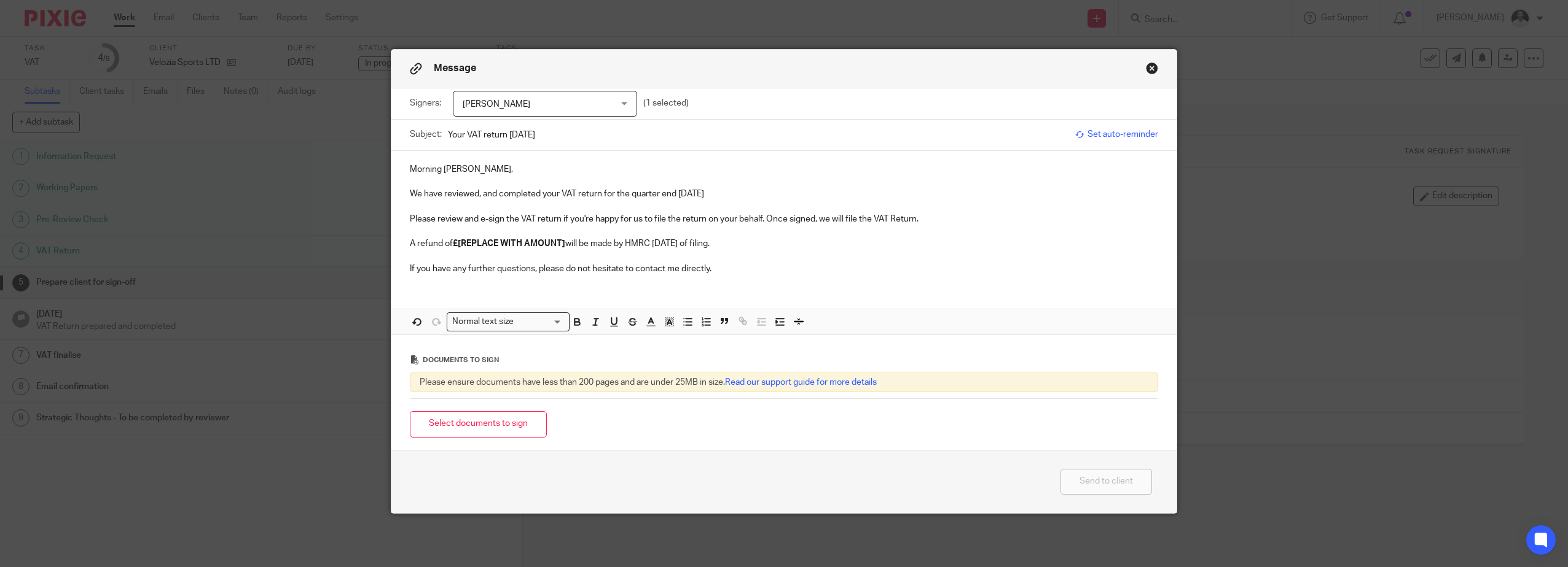
click at [484, 425] on button "Select documents to sign" at bounding box center [478, 424] width 137 height 26
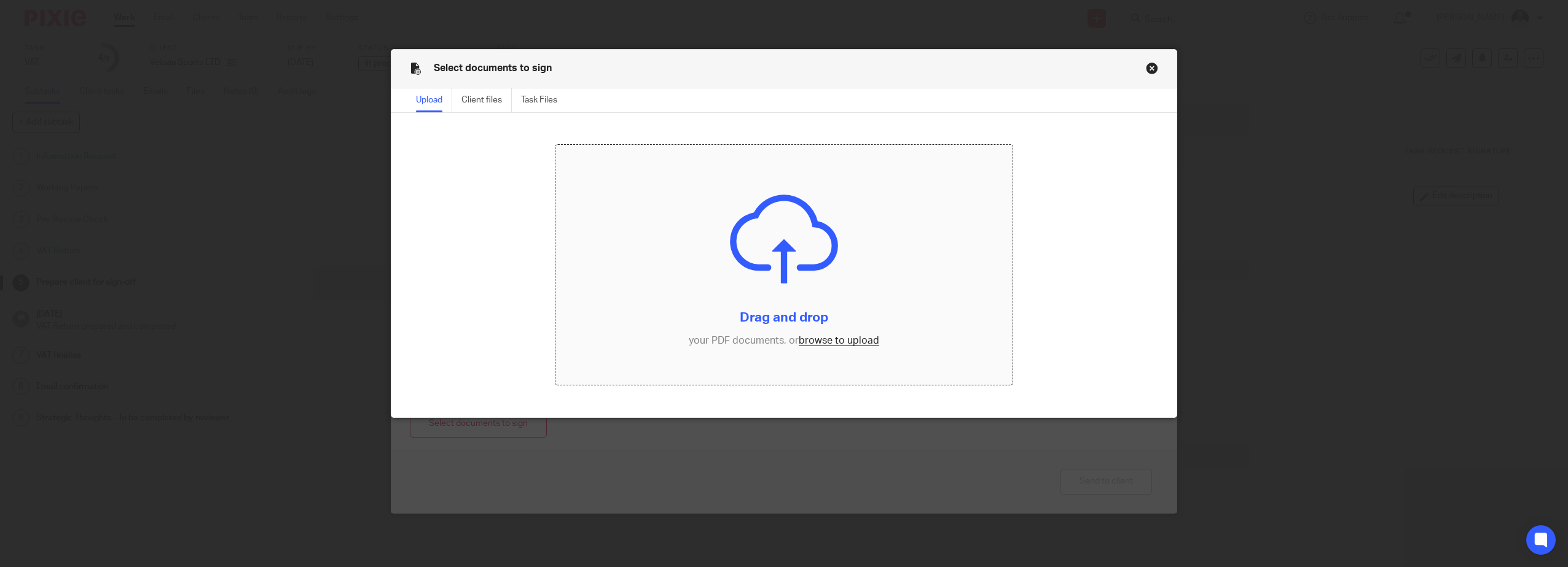
click at [842, 342] on input "file" at bounding box center [784, 264] width 457 height 239
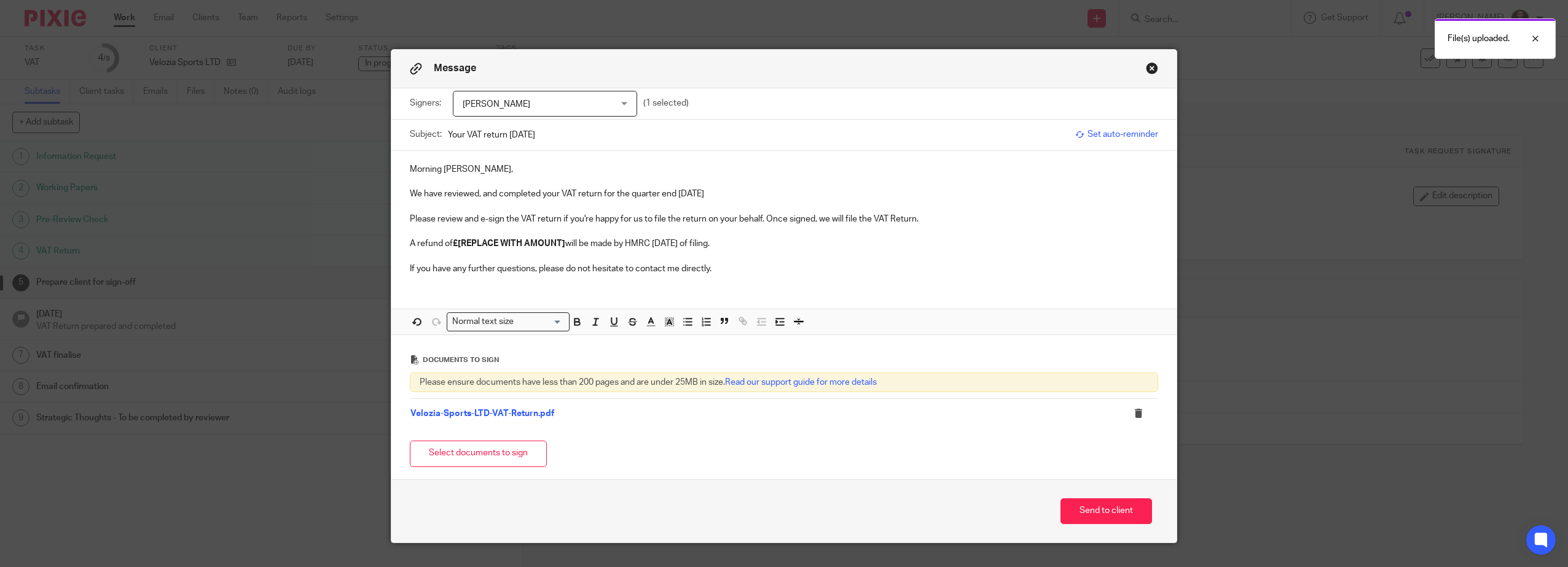
click at [460, 240] on strong "£[REPLACE WITH AMOUNT]" at bounding box center [509, 243] width 112 height 8
click at [669, 246] on p "A refund of £2.54 will be made by HMRC within 6 weeks of filing." at bounding box center [784, 243] width 748 height 12
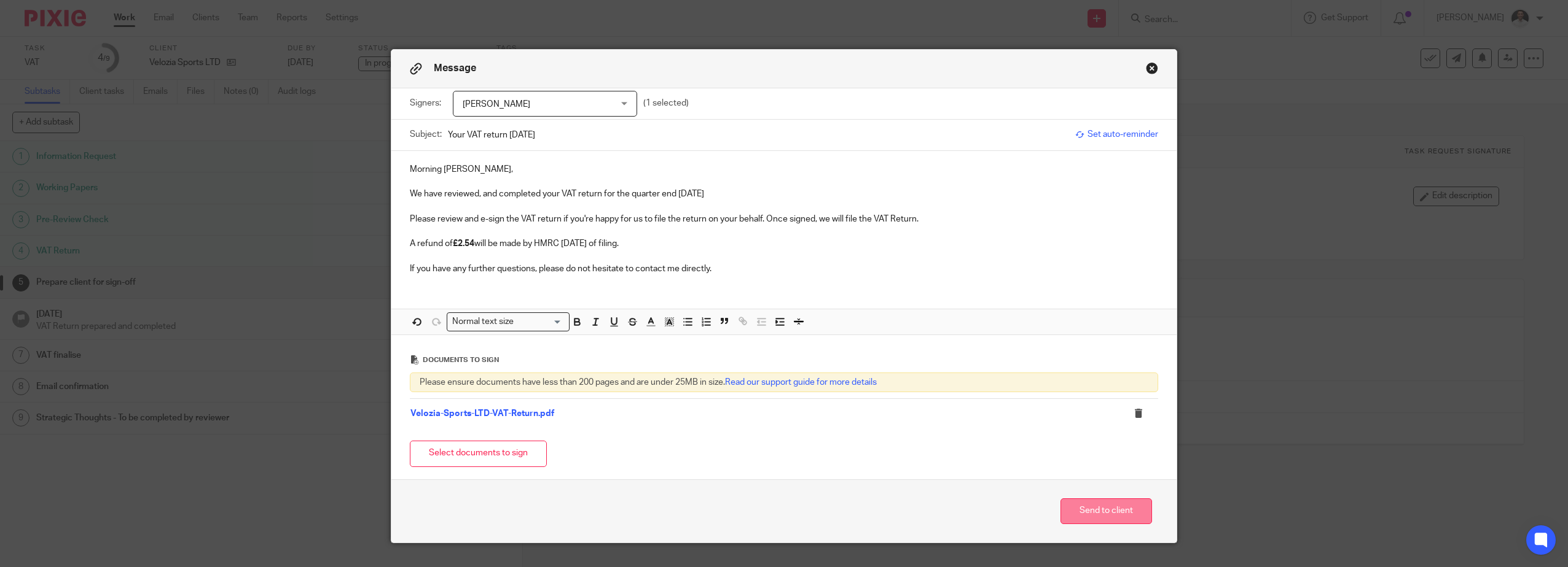
click at [1099, 509] on button "Send to client" at bounding box center [1106, 511] width 92 height 26
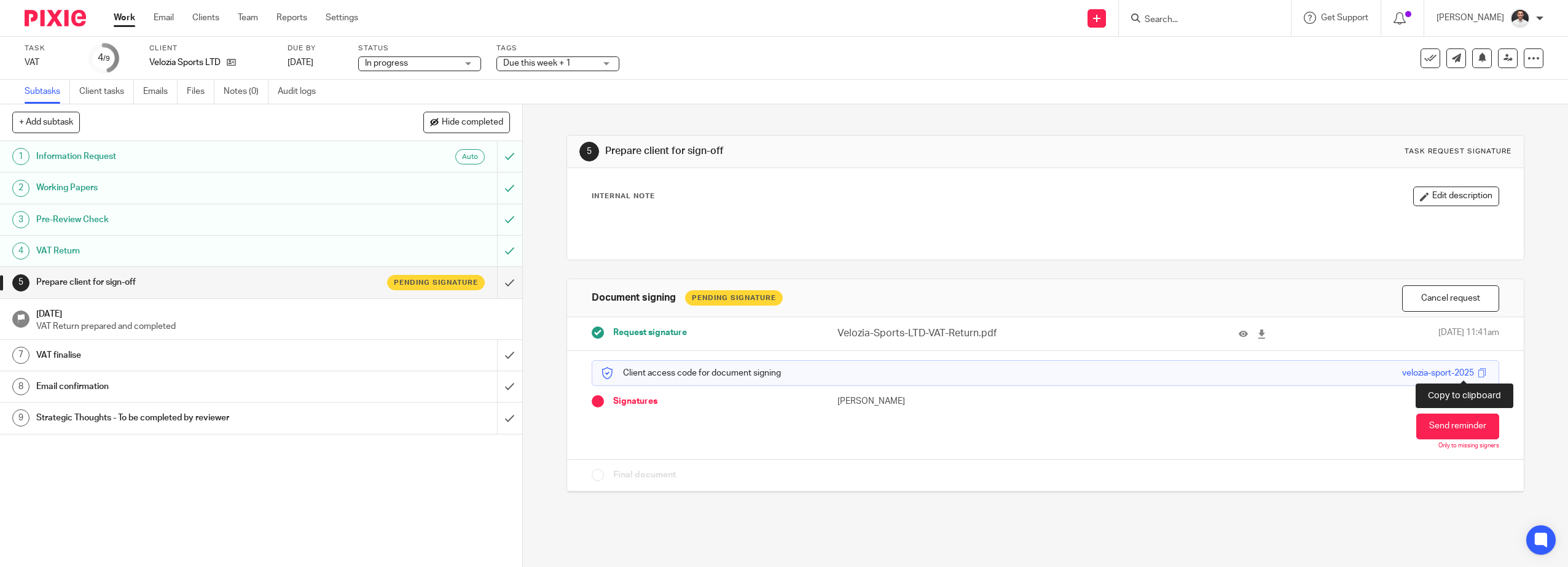
click at [1477, 375] on span at bounding box center [1482, 373] width 9 height 9
click at [556, 57] on div "Due this week + 1" at bounding box center [558, 64] width 123 height 15
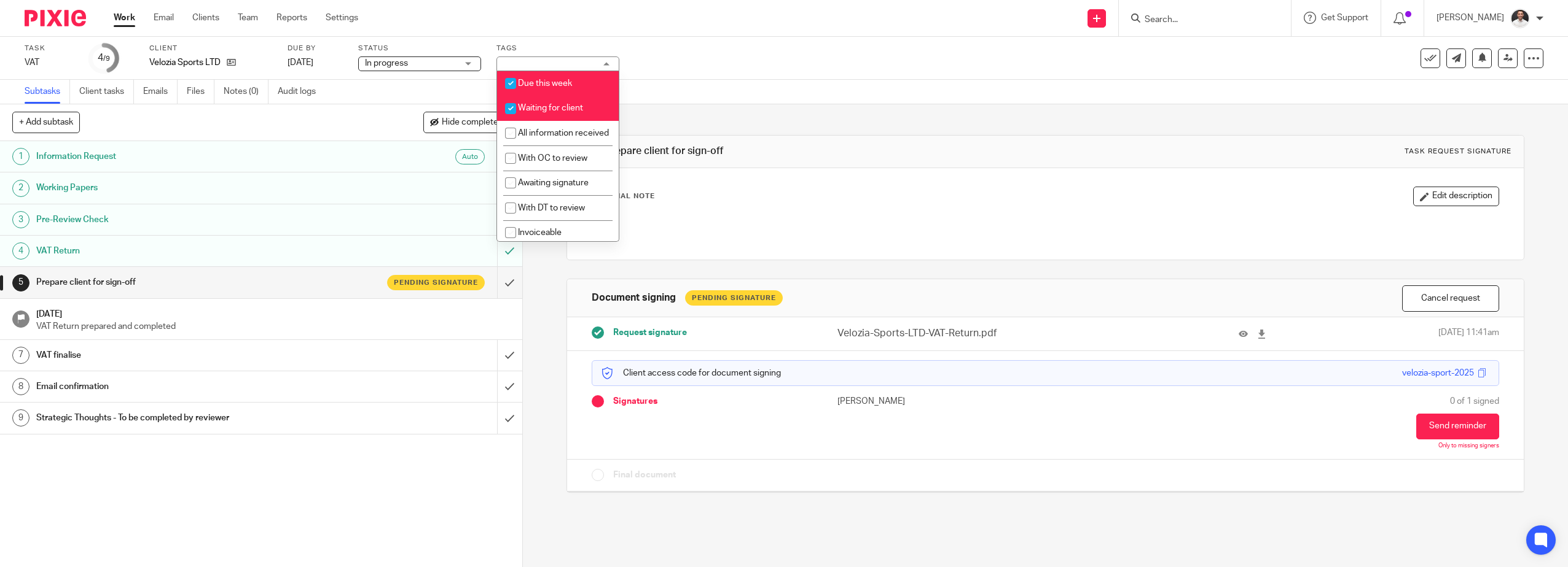
click at [511, 106] on input "checkbox" at bounding box center [510, 109] width 23 height 23
checkbox input "false"
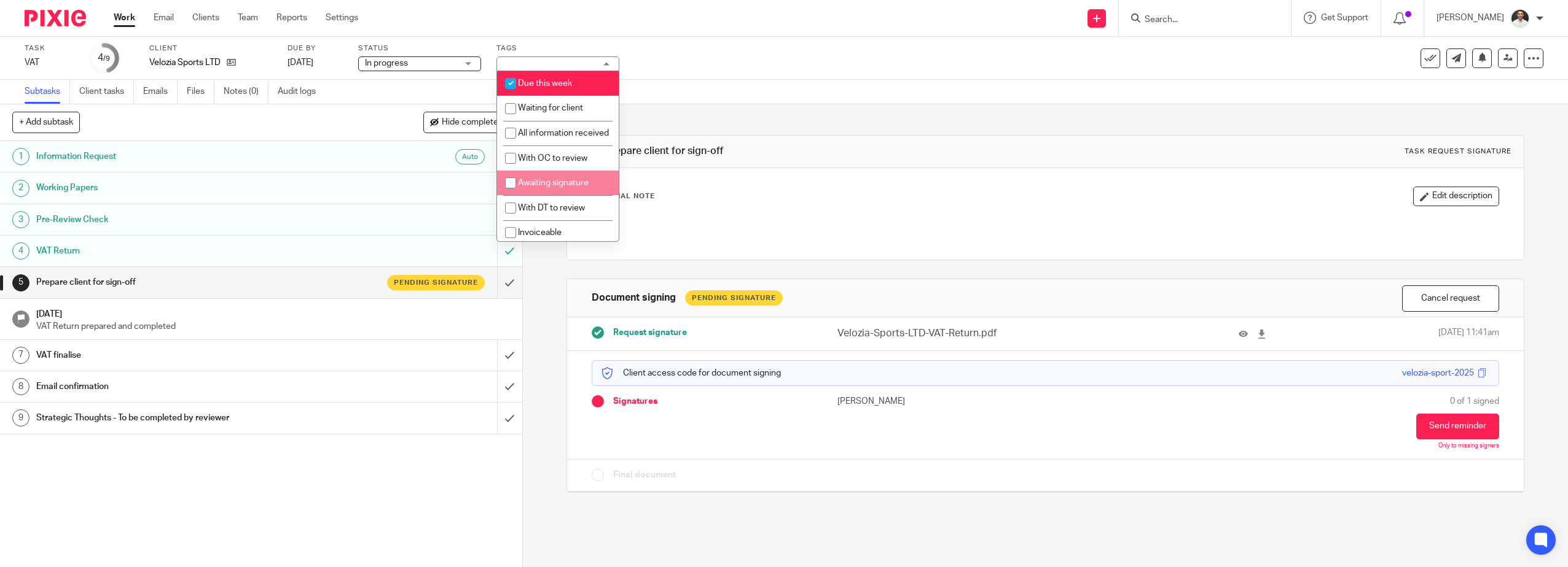
click at [527, 187] on span "Awaiting signature" at bounding box center [553, 183] width 71 height 8
checkbox input "true"
click at [835, 107] on div "5 Prepare client for sign-off Task request signature Internal Note Edit descrip…" at bounding box center [1045, 304] width 958 height 401
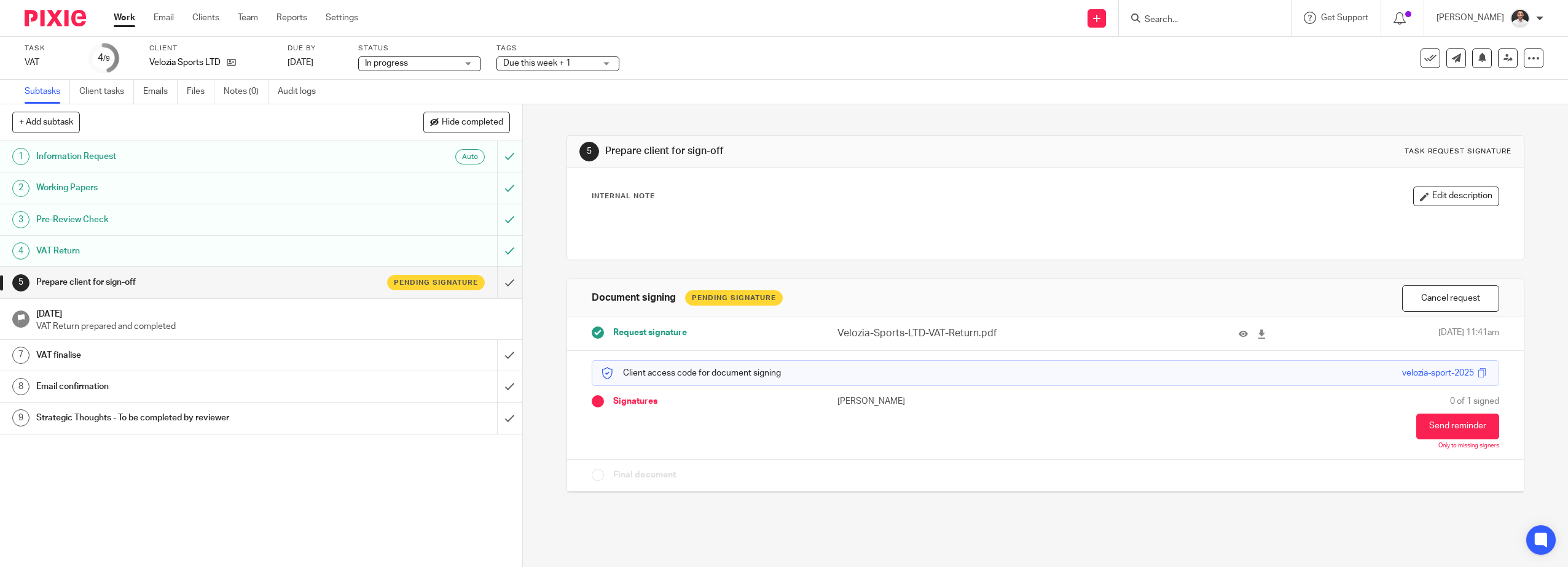
click at [46, 16] on img at bounding box center [55, 19] width 61 height 17
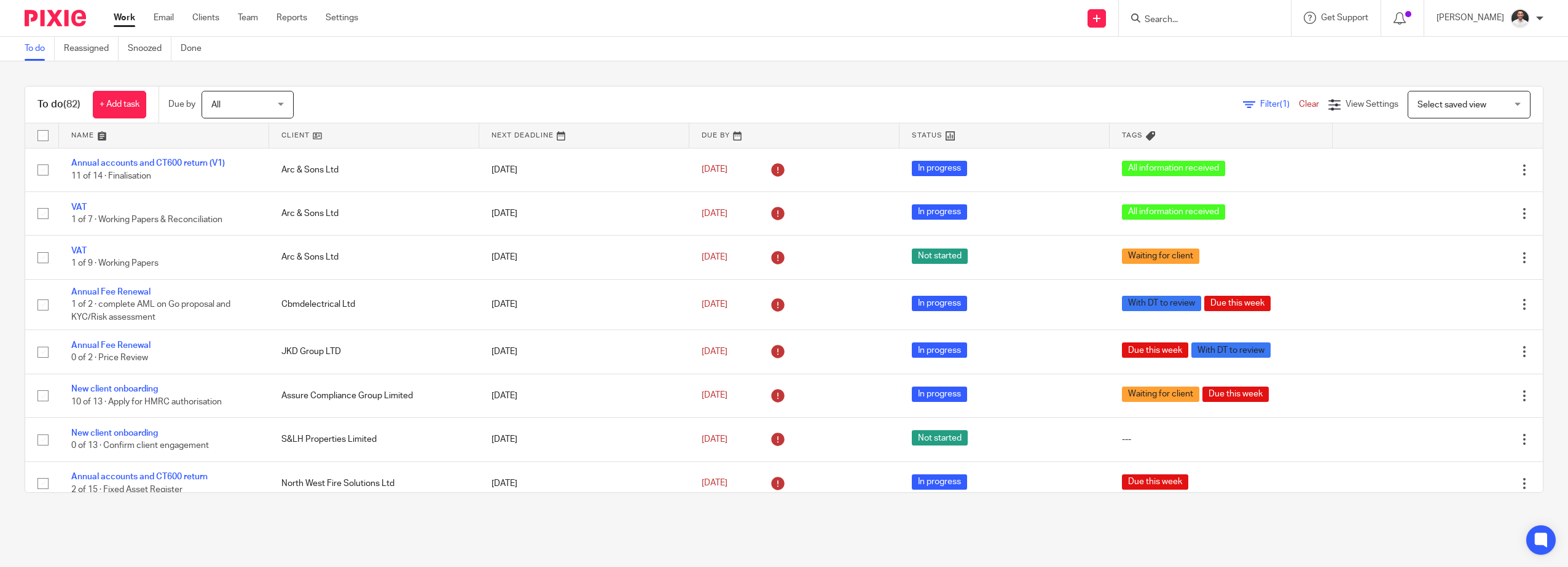
click at [1452, 104] on span "Select saved view" at bounding box center [1452, 105] width 69 height 8
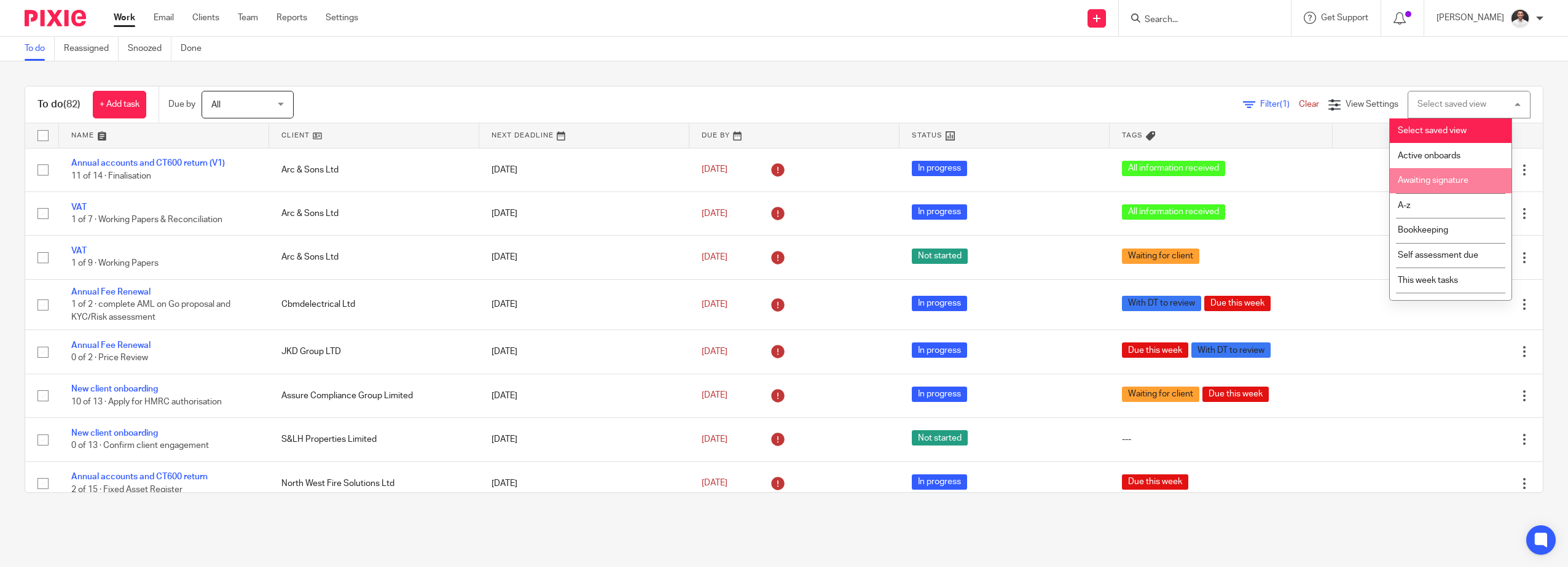
scroll to position [18, 0]
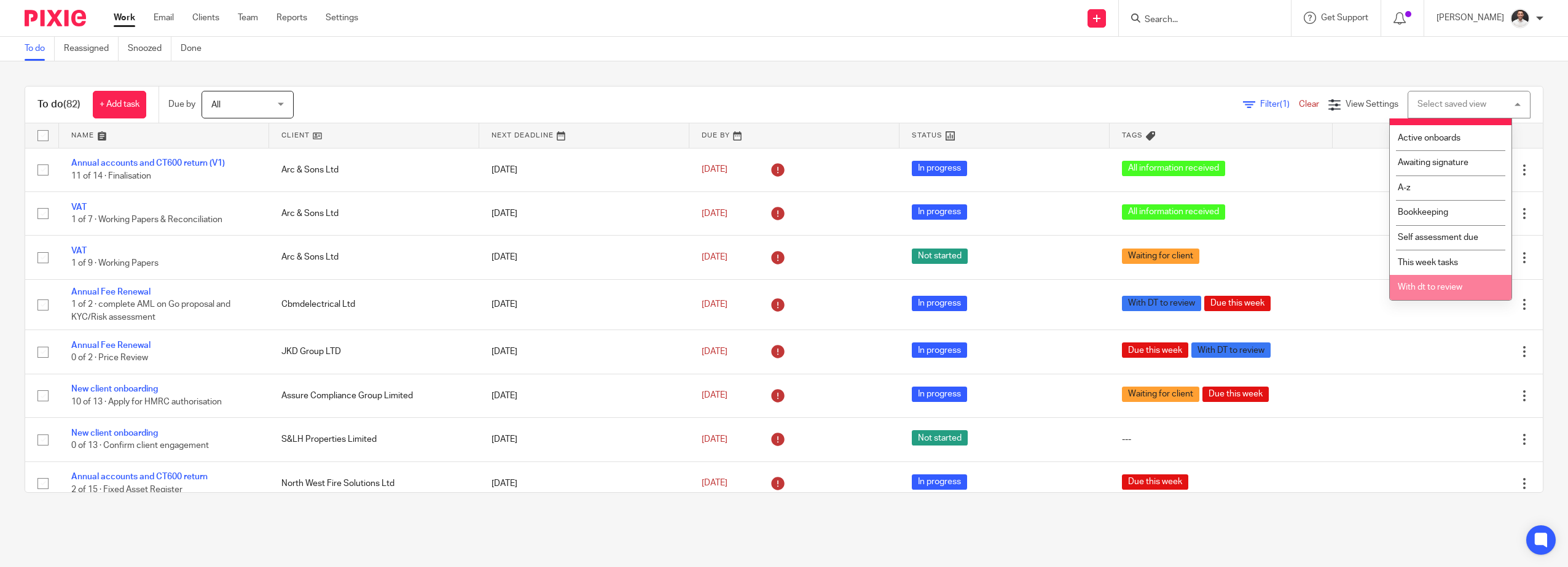
click at [1450, 286] on span "With dt to review" at bounding box center [1429, 287] width 64 height 8
